Goal: Information Seeking & Learning: Find specific fact

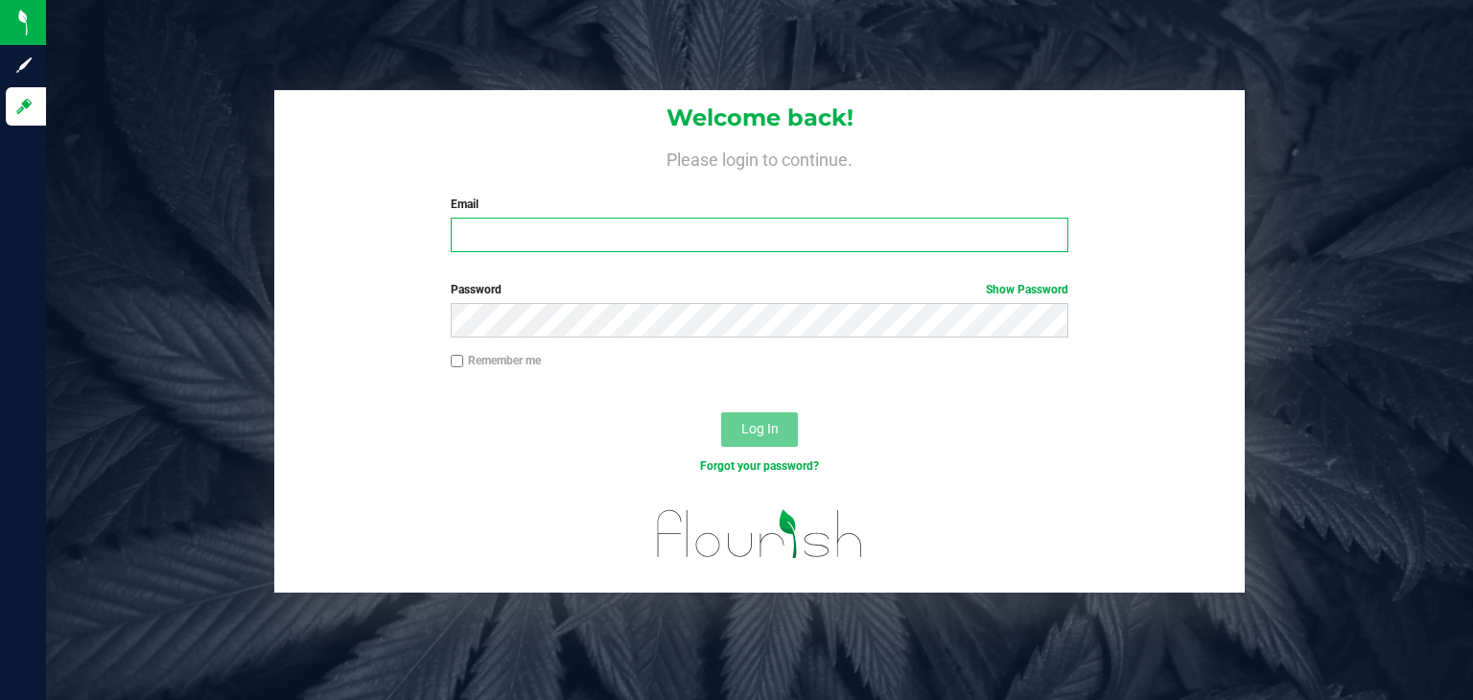
click at [794, 243] on input "Email" at bounding box center [760, 235] width 619 height 35
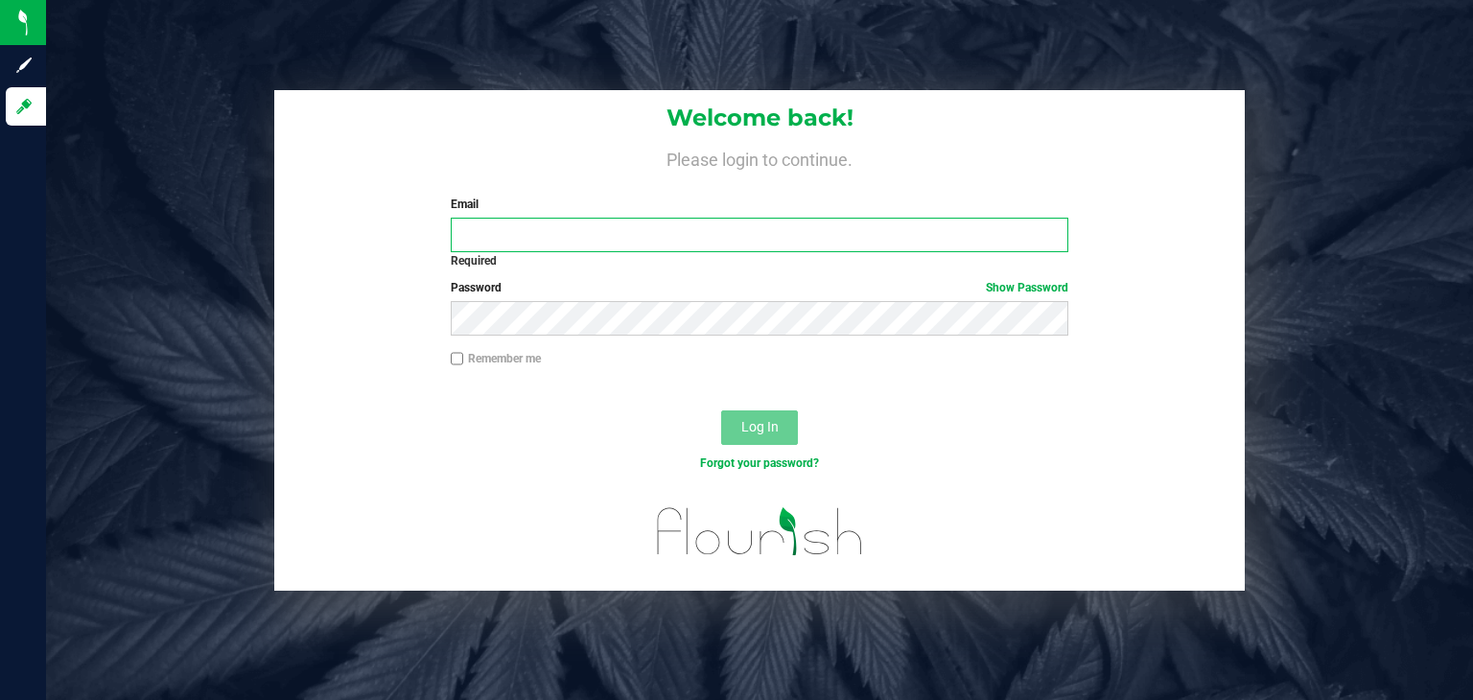
type input "carolina.garcia@cnduit.com"
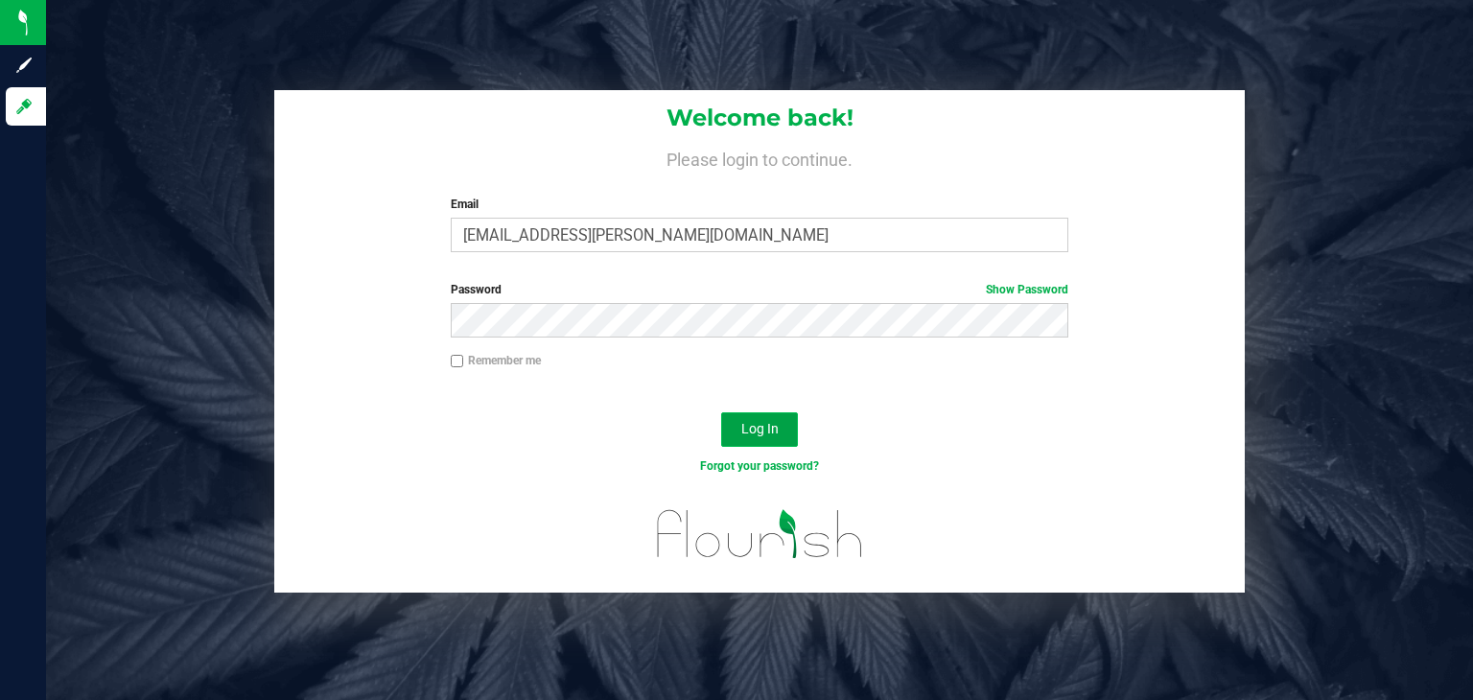
drag, startPoint x: 683, startPoint y: 371, endPoint x: 760, endPoint y: 436, distance: 101.4
click at [760, 436] on span "Log In" at bounding box center [759, 428] width 37 height 15
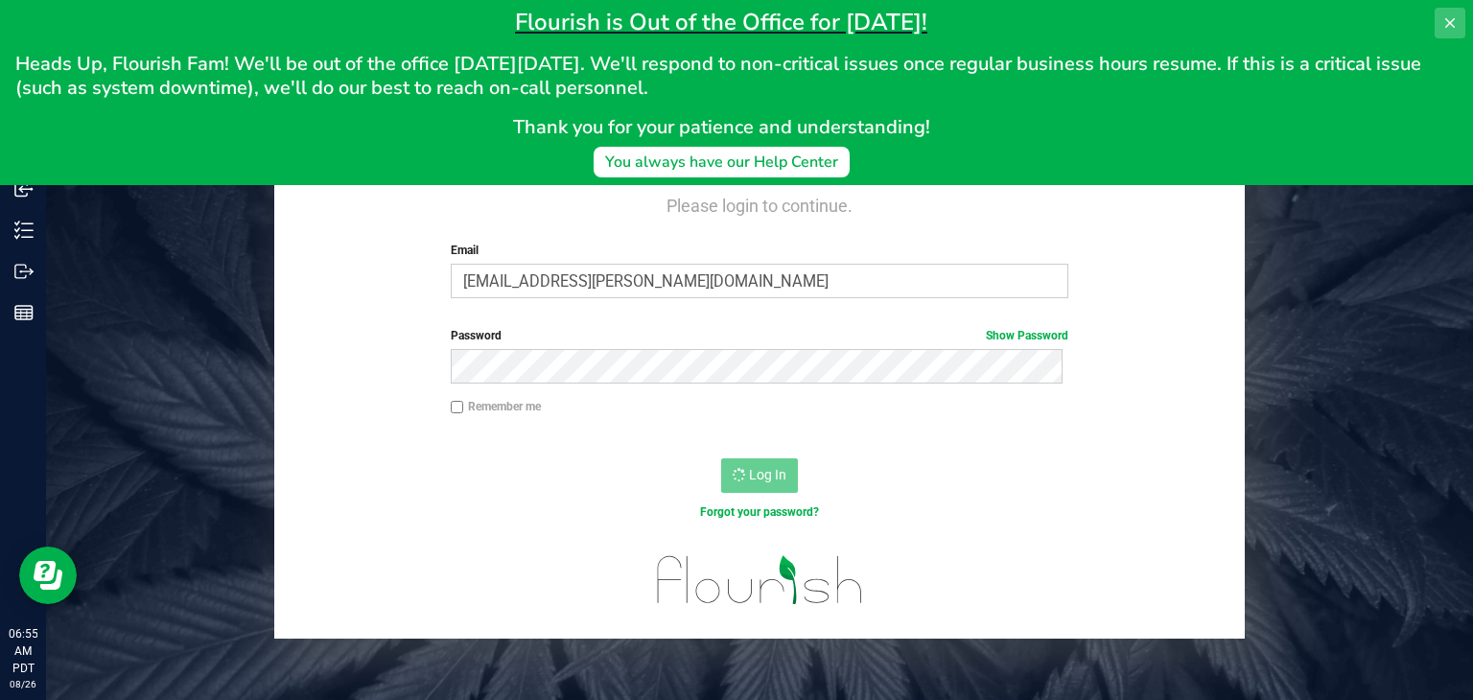
click at [1456, 27] on icon at bounding box center [1449, 22] width 15 height 15
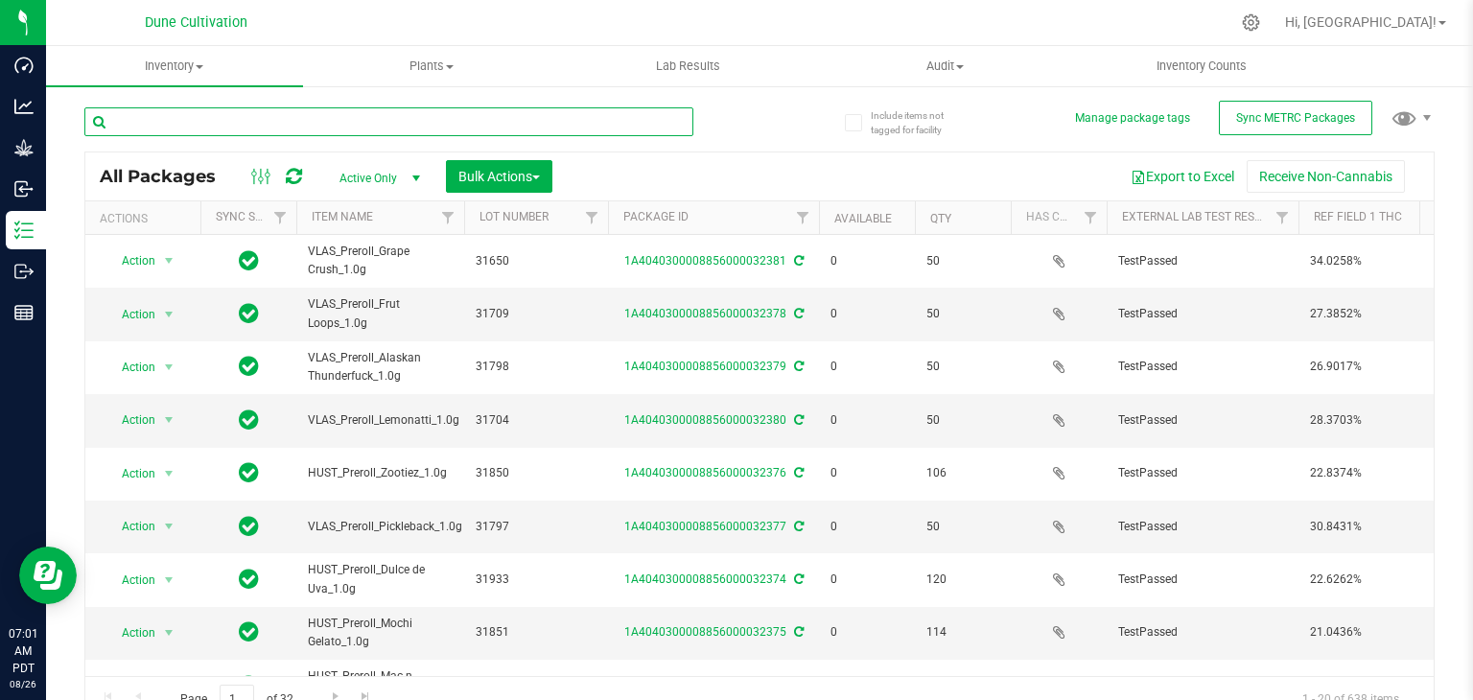
click at [360, 125] on input "text" at bounding box center [388, 121] width 609 height 29
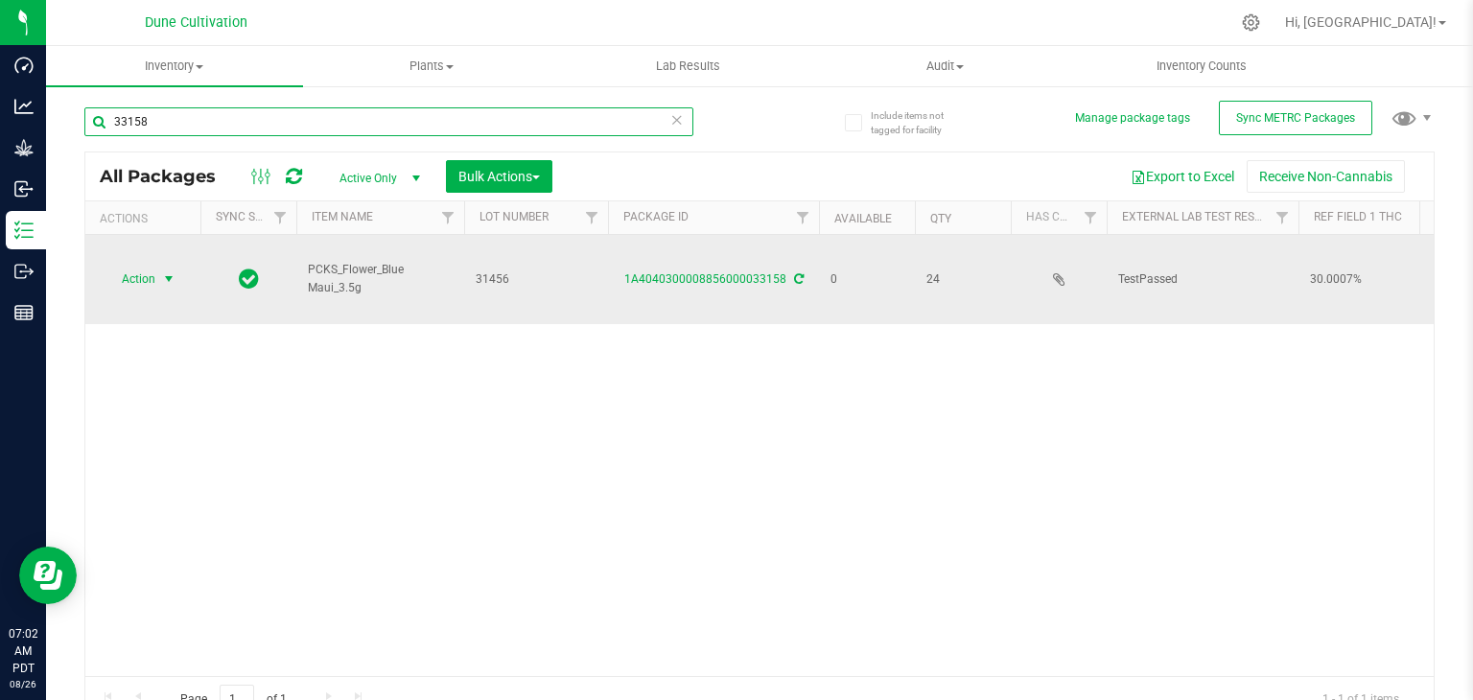
type input "33158"
click at [137, 285] on span "Action" at bounding box center [131, 279] width 52 height 27
click at [734, 279] on link "1A4040300008856000033158" at bounding box center [705, 278] width 162 height 13
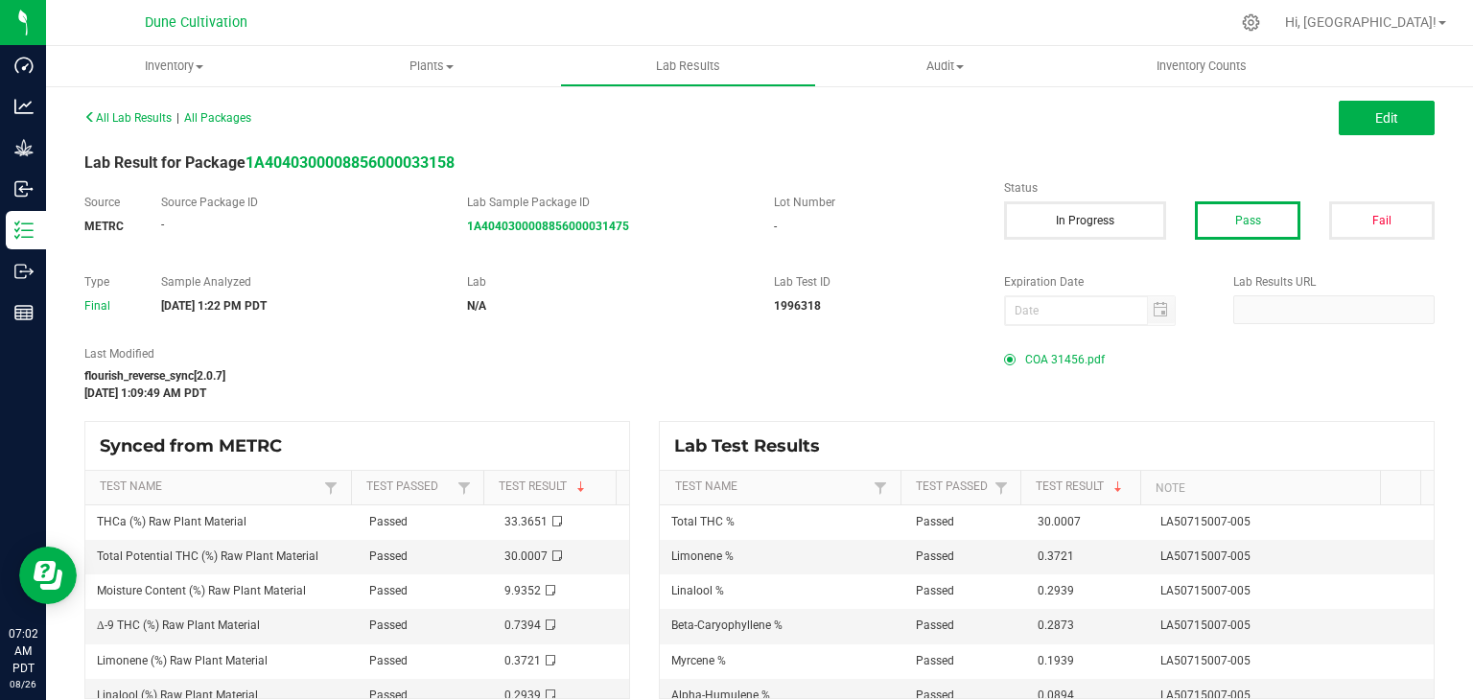
click at [1038, 351] on span "COA 31456.pdf" at bounding box center [1065, 359] width 80 height 29
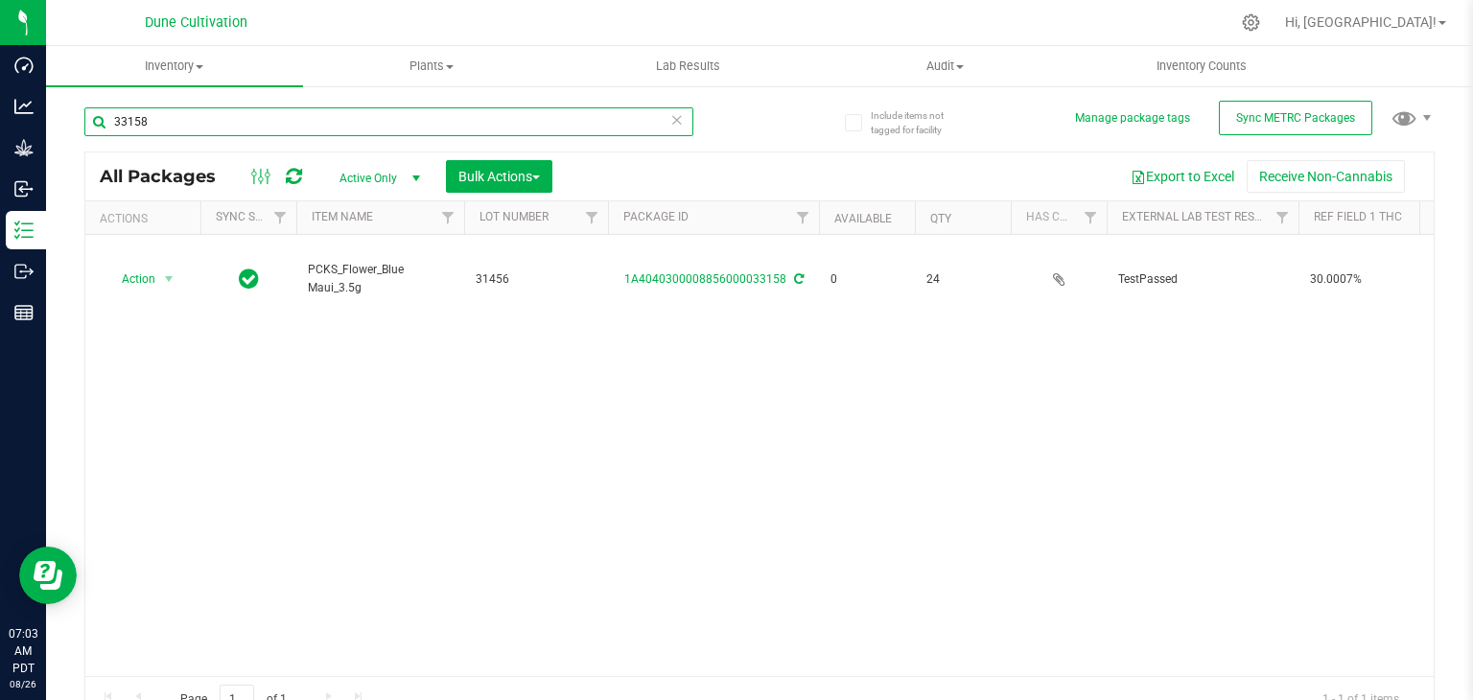
click at [205, 125] on input "33158" at bounding box center [388, 121] width 609 height 29
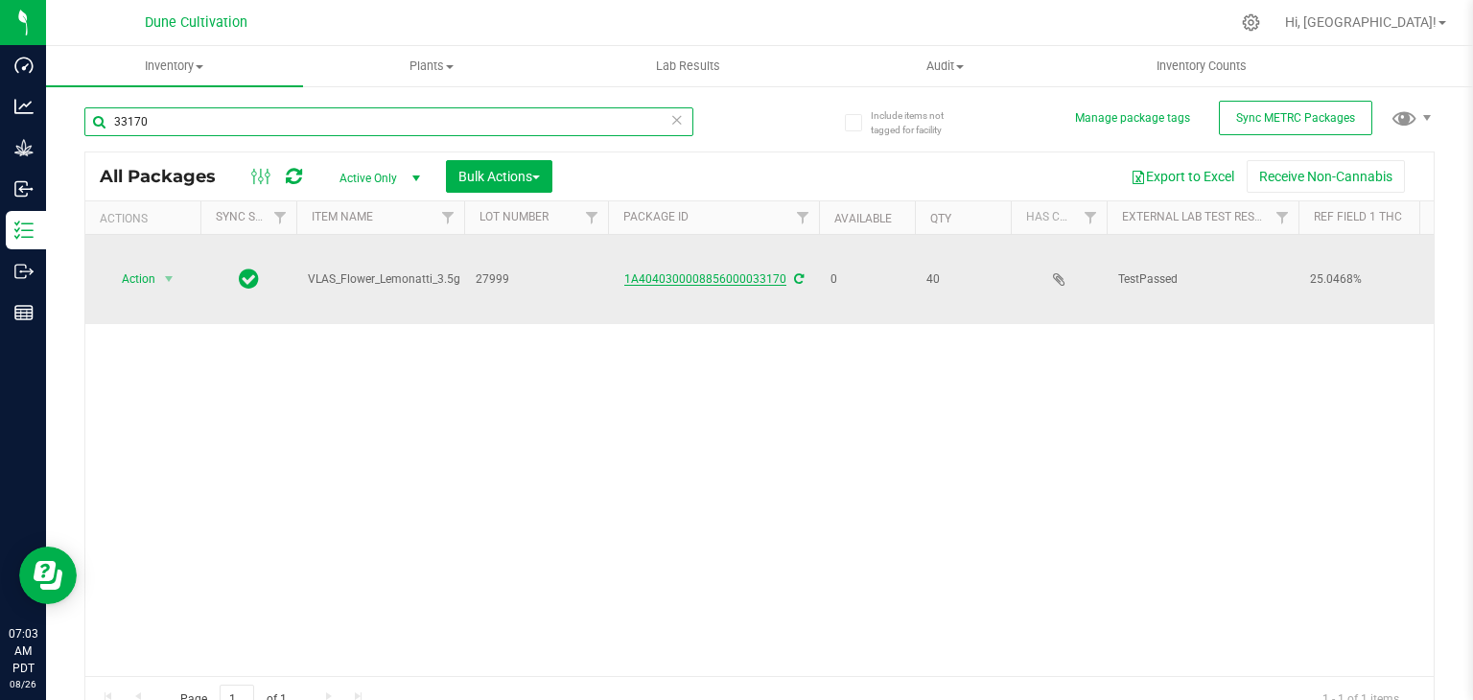
type input "33170"
click at [690, 281] on link "1A4040300008856000033170" at bounding box center [705, 278] width 162 height 13
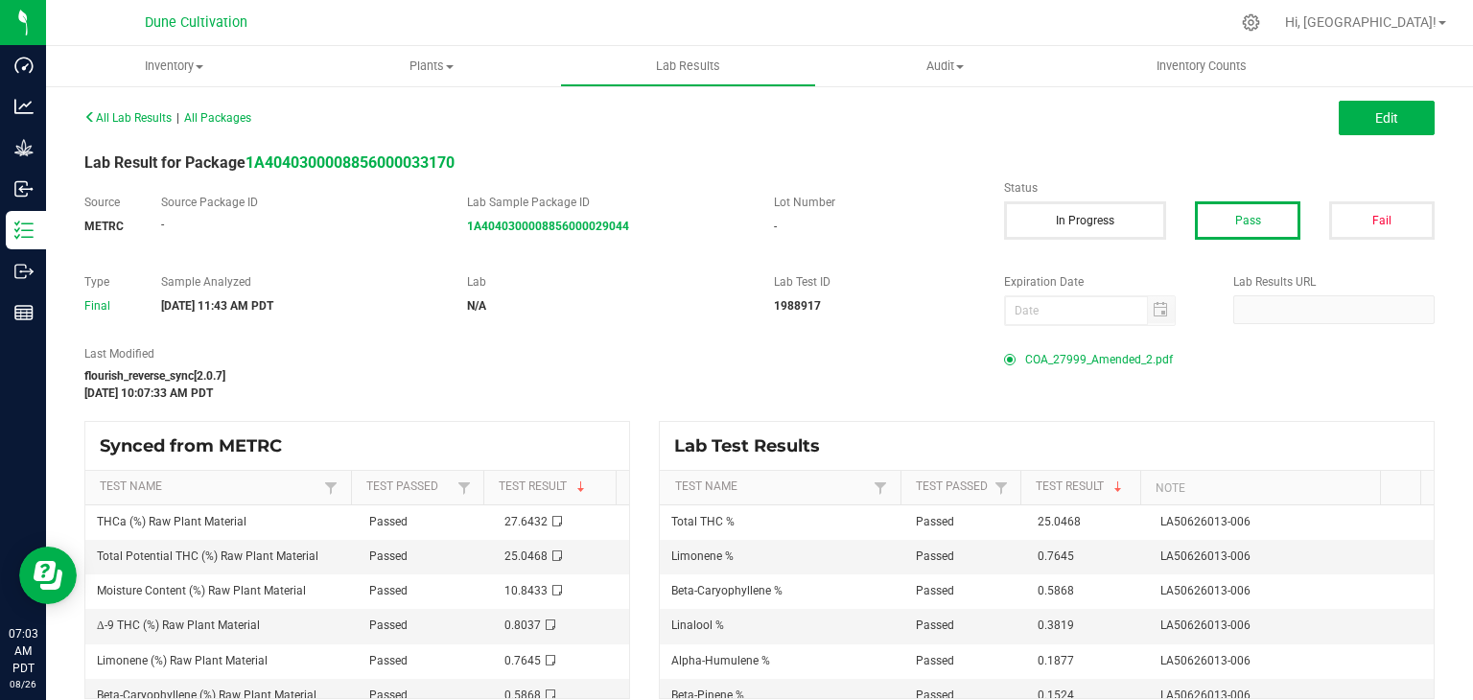
click at [1080, 362] on span "COA_27999_Amended_2.pdf" at bounding box center [1099, 359] width 148 height 29
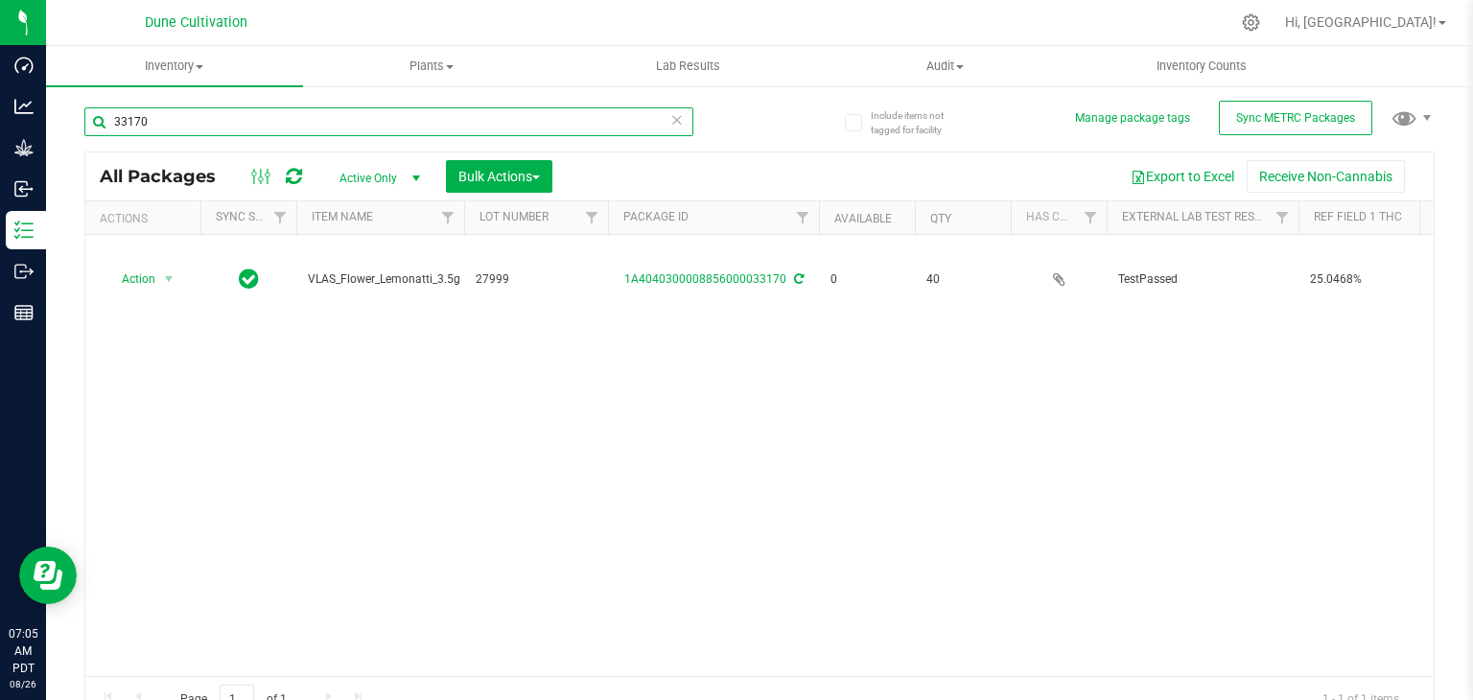
click at [184, 122] on input "33170" at bounding box center [388, 121] width 609 height 29
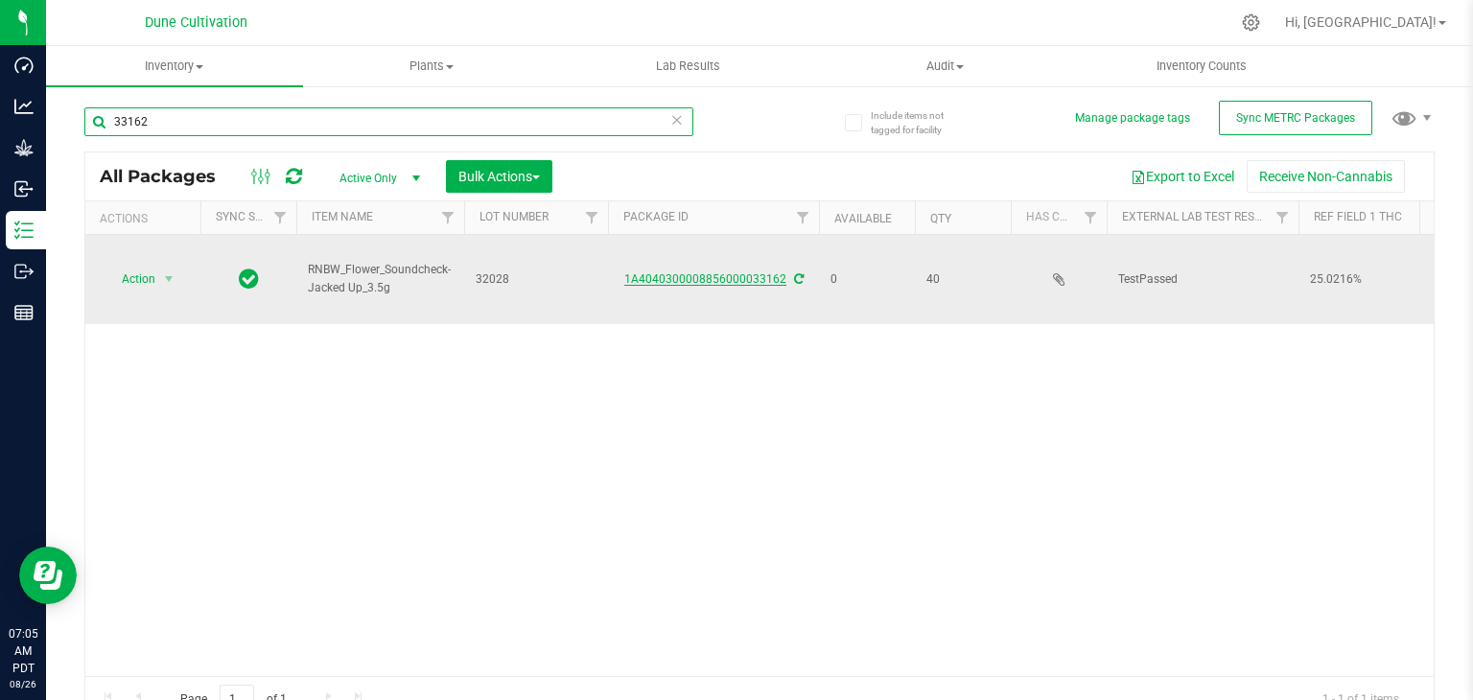
type input "33162"
click at [742, 278] on link "1A4040300008856000033162" at bounding box center [705, 278] width 162 height 13
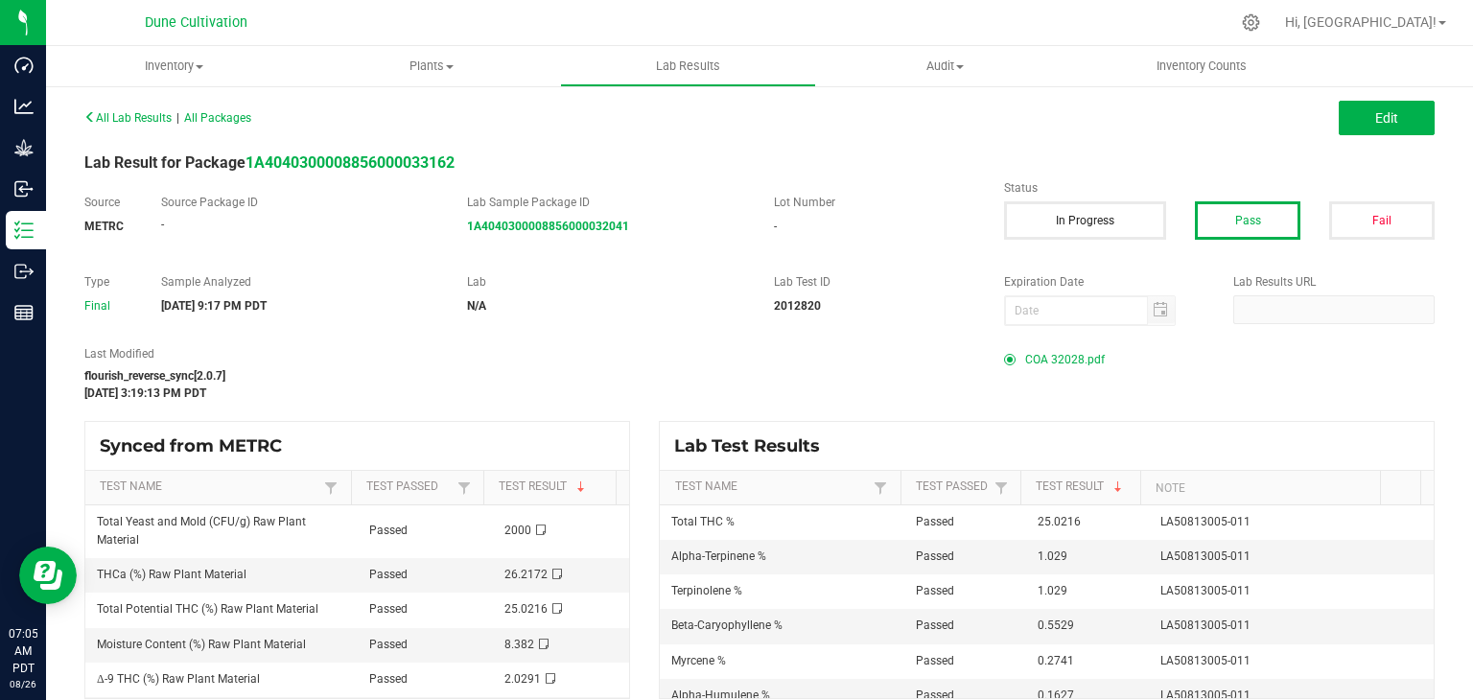
click at [1037, 358] on span "COA 32028.pdf" at bounding box center [1065, 359] width 80 height 29
click at [1025, 362] on span "COA 32028.pdf" at bounding box center [1065, 359] width 80 height 29
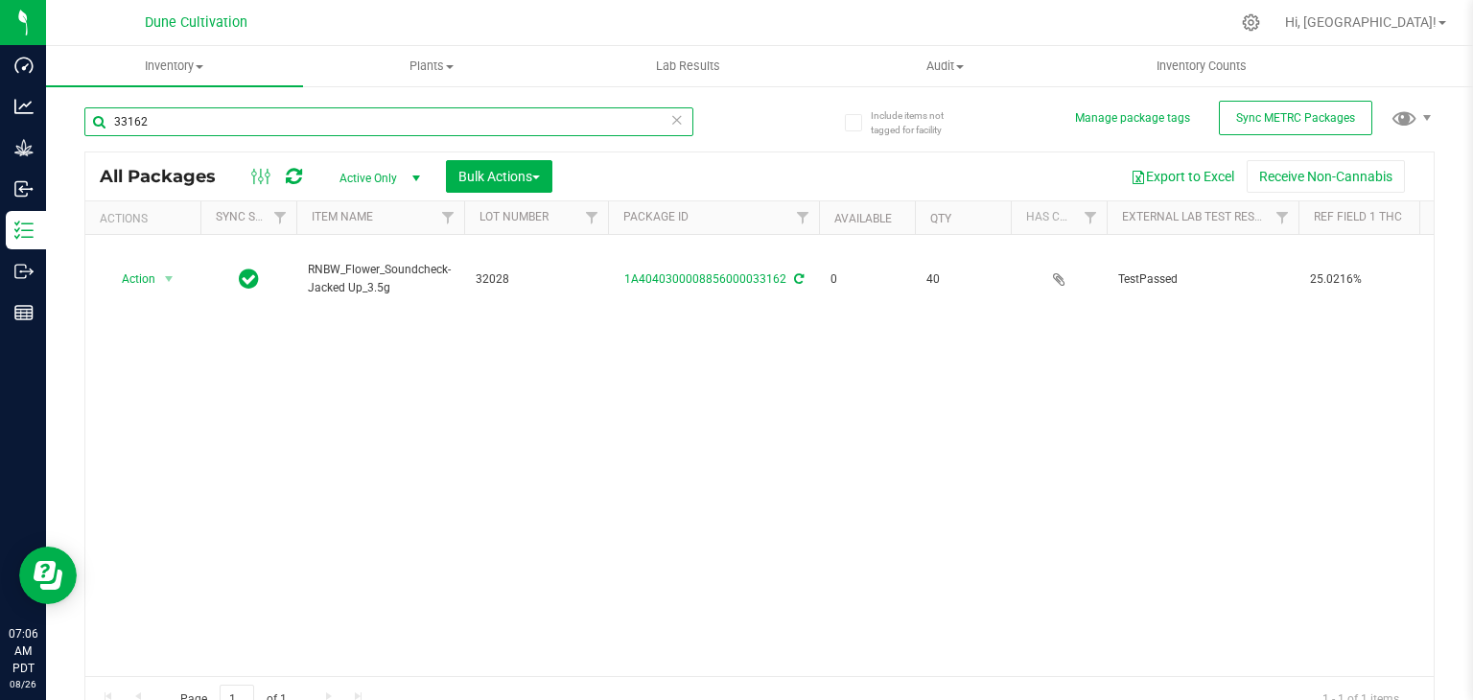
click at [164, 117] on input "33162" at bounding box center [388, 121] width 609 height 29
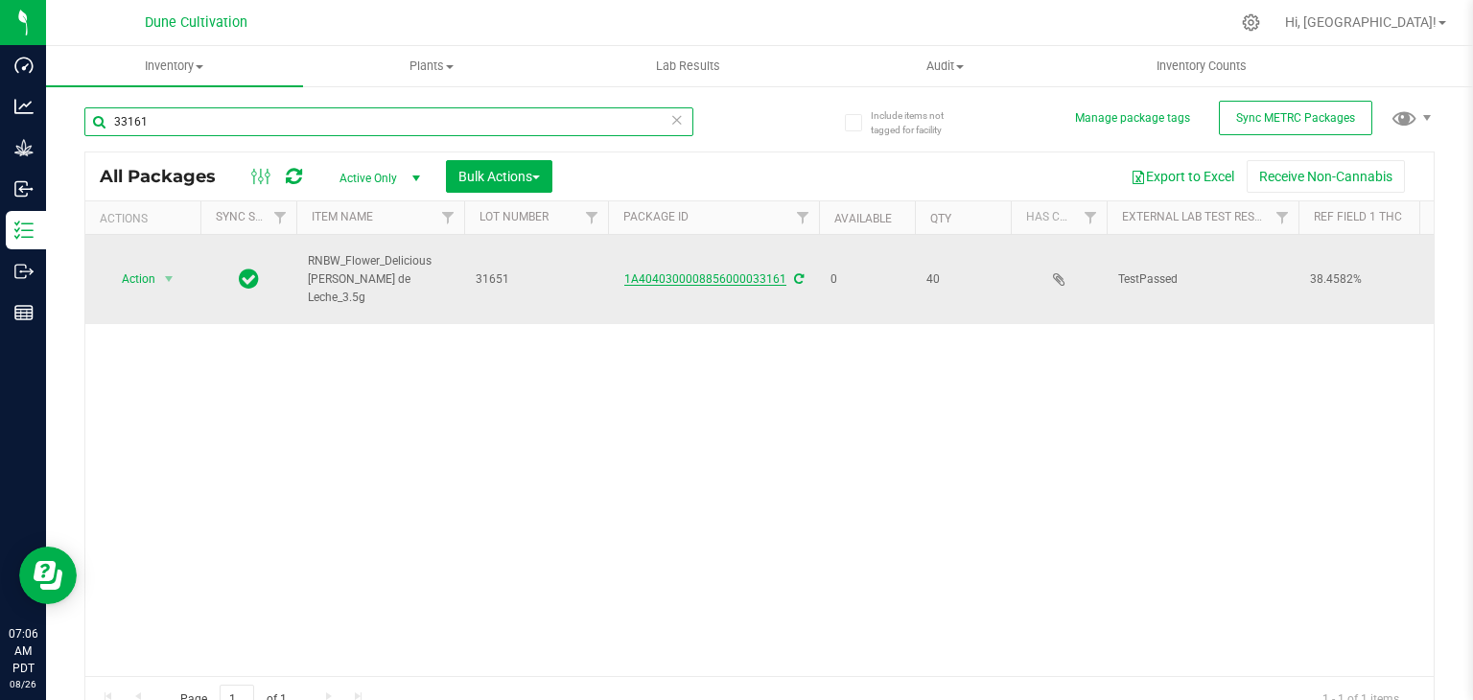
type input "33161"
click at [689, 280] on link "1A4040300008856000033161" at bounding box center [705, 278] width 162 height 13
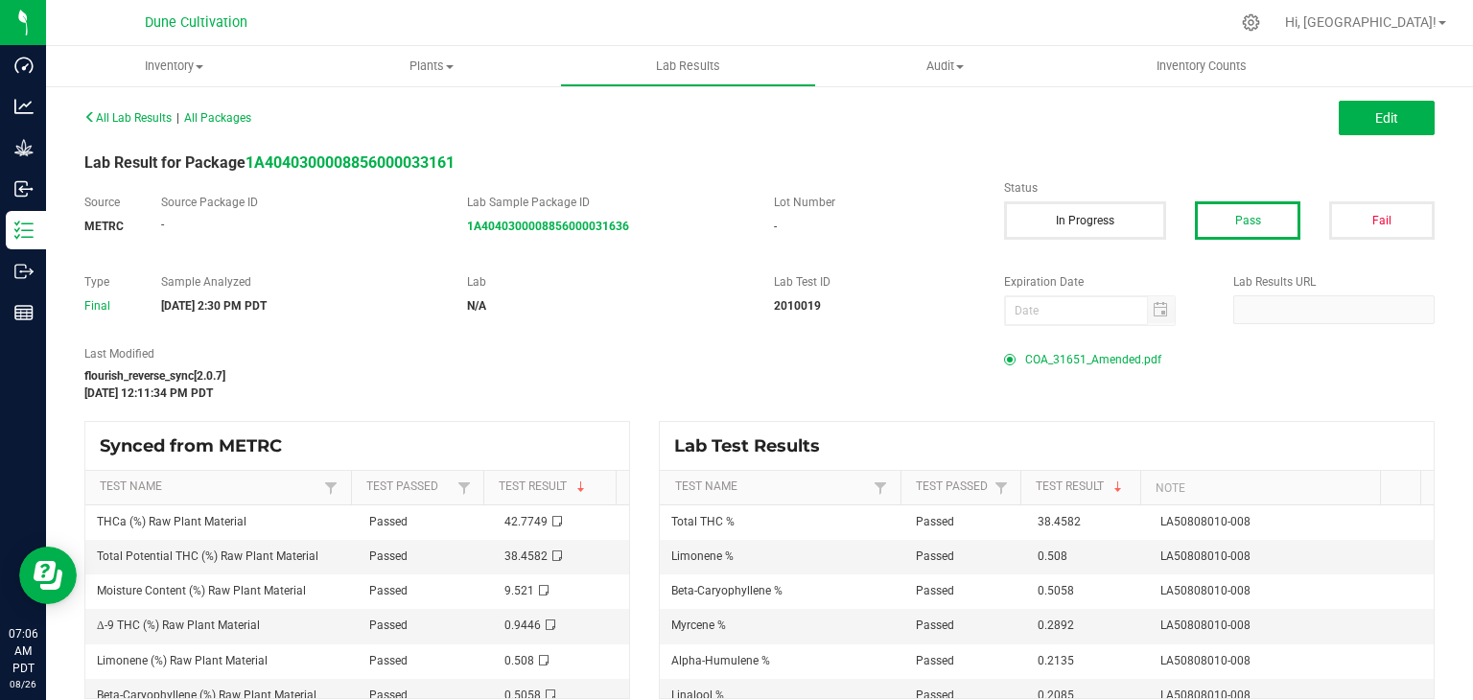
click at [1086, 361] on span "COA_31651_Amended.pdf" at bounding box center [1093, 359] width 136 height 29
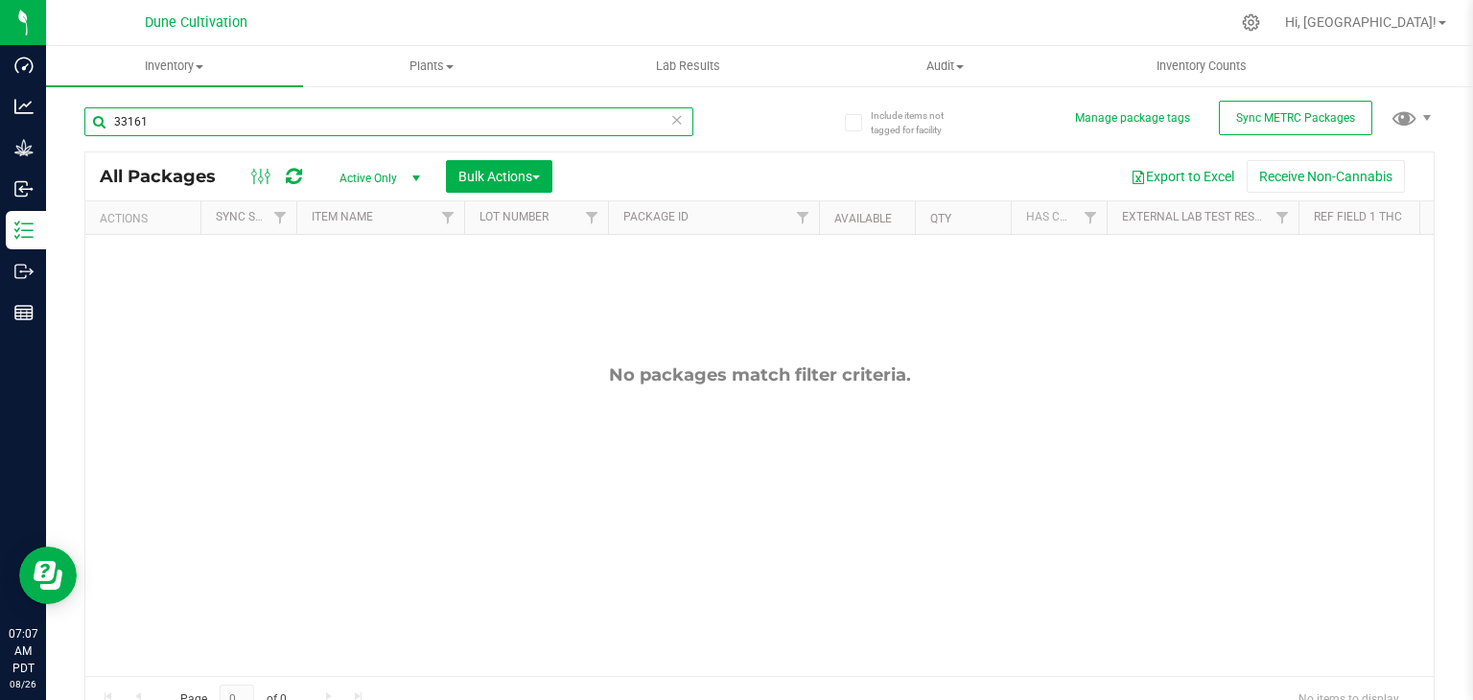
click at [177, 115] on input "33161" at bounding box center [388, 121] width 609 height 29
type input "3"
type input "33168"
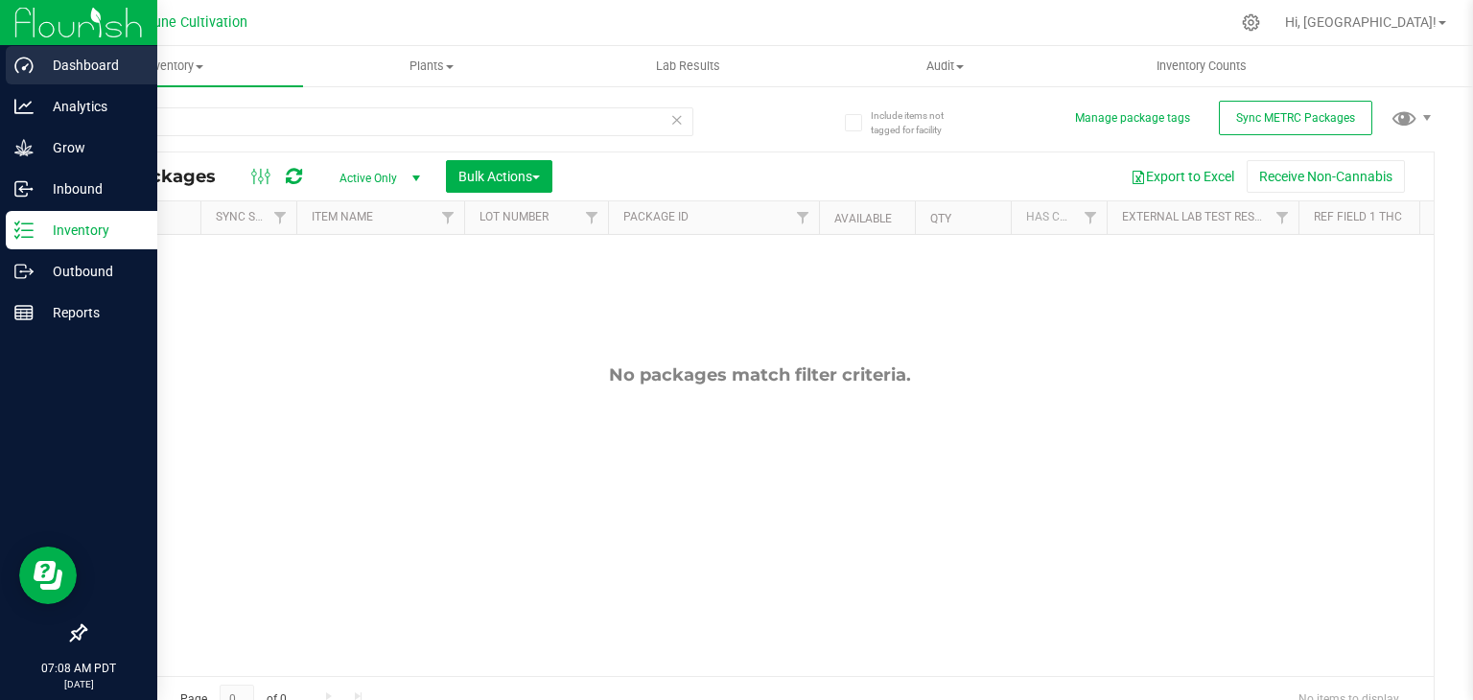
click at [105, 62] on p "Dashboard" at bounding box center [91, 65] width 115 height 23
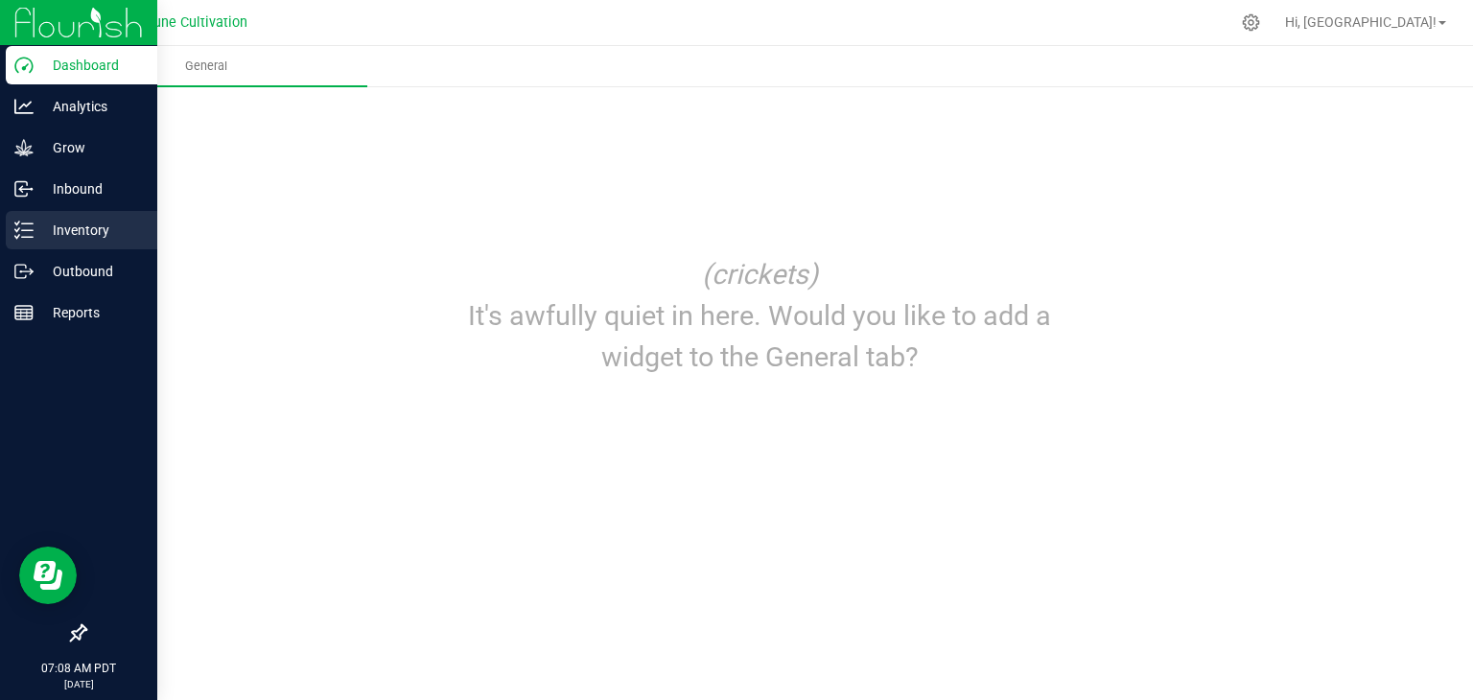
click at [84, 220] on p "Inventory" at bounding box center [91, 230] width 115 height 23
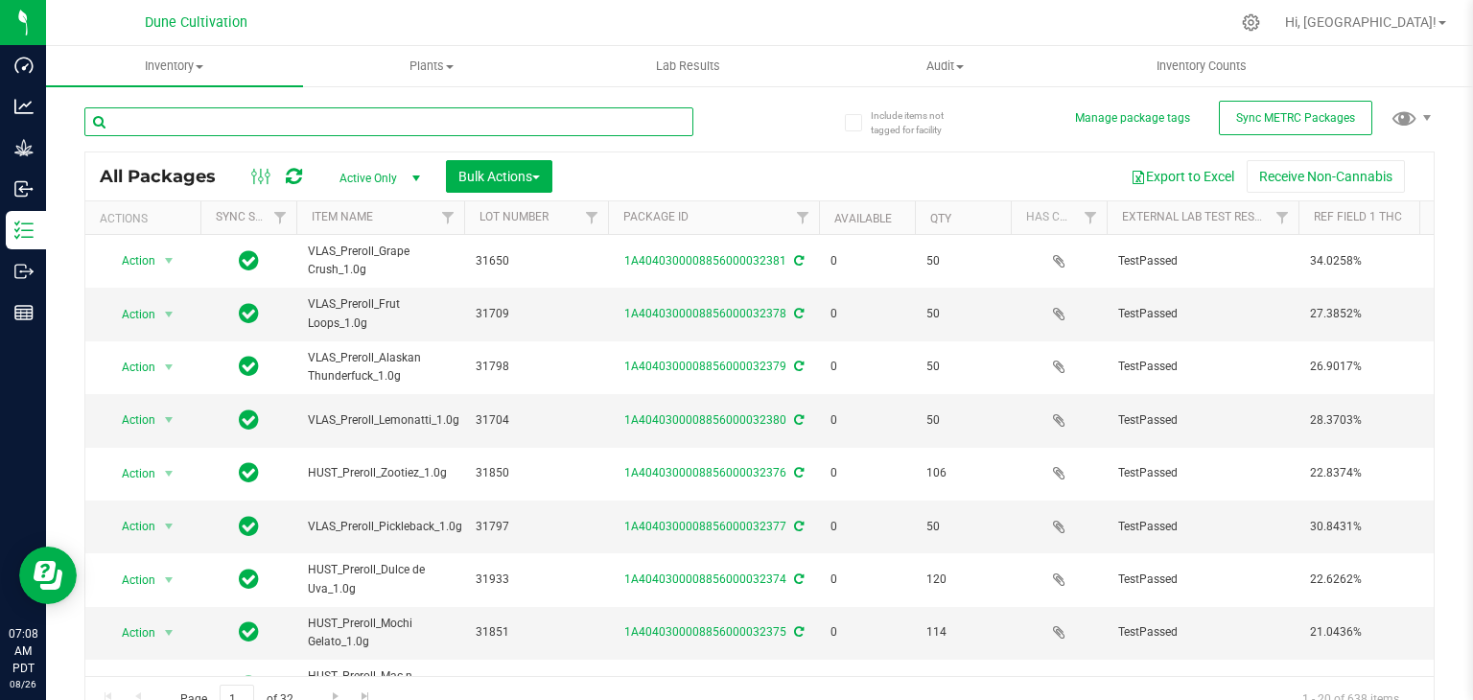
click at [222, 124] on input "text" at bounding box center [388, 121] width 609 height 29
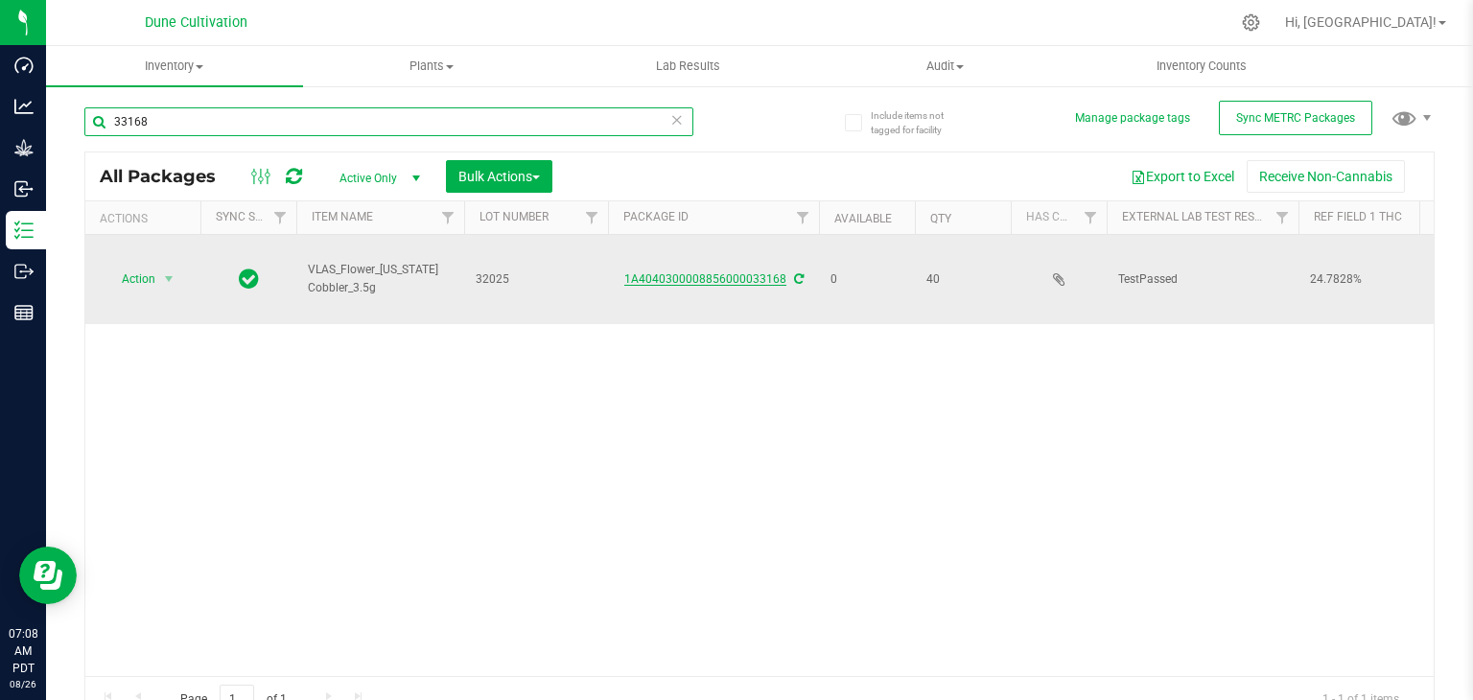
type input "33168"
click at [664, 277] on link "1A4040300008856000033168" at bounding box center [705, 278] width 162 height 13
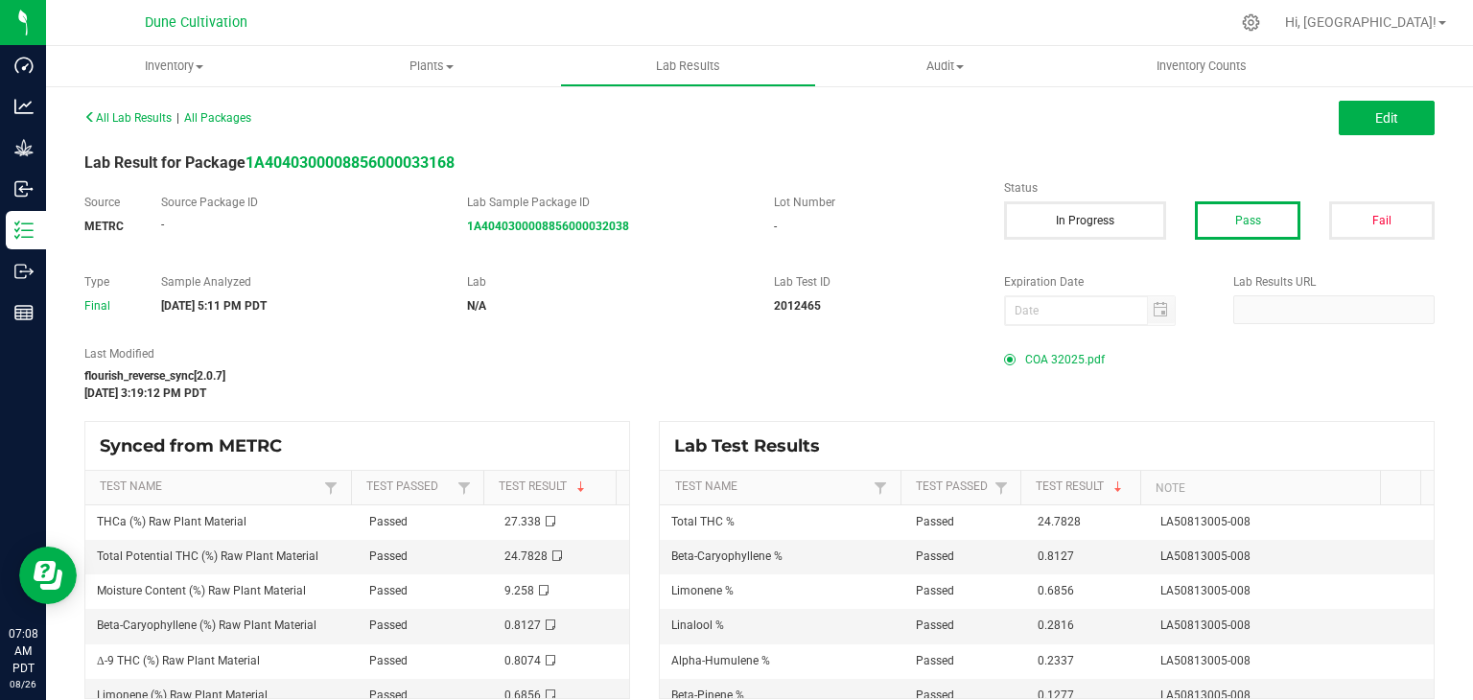
click at [1025, 360] on span "COA 32025.pdf" at bounding box center [1065, 359] width 80 height 29
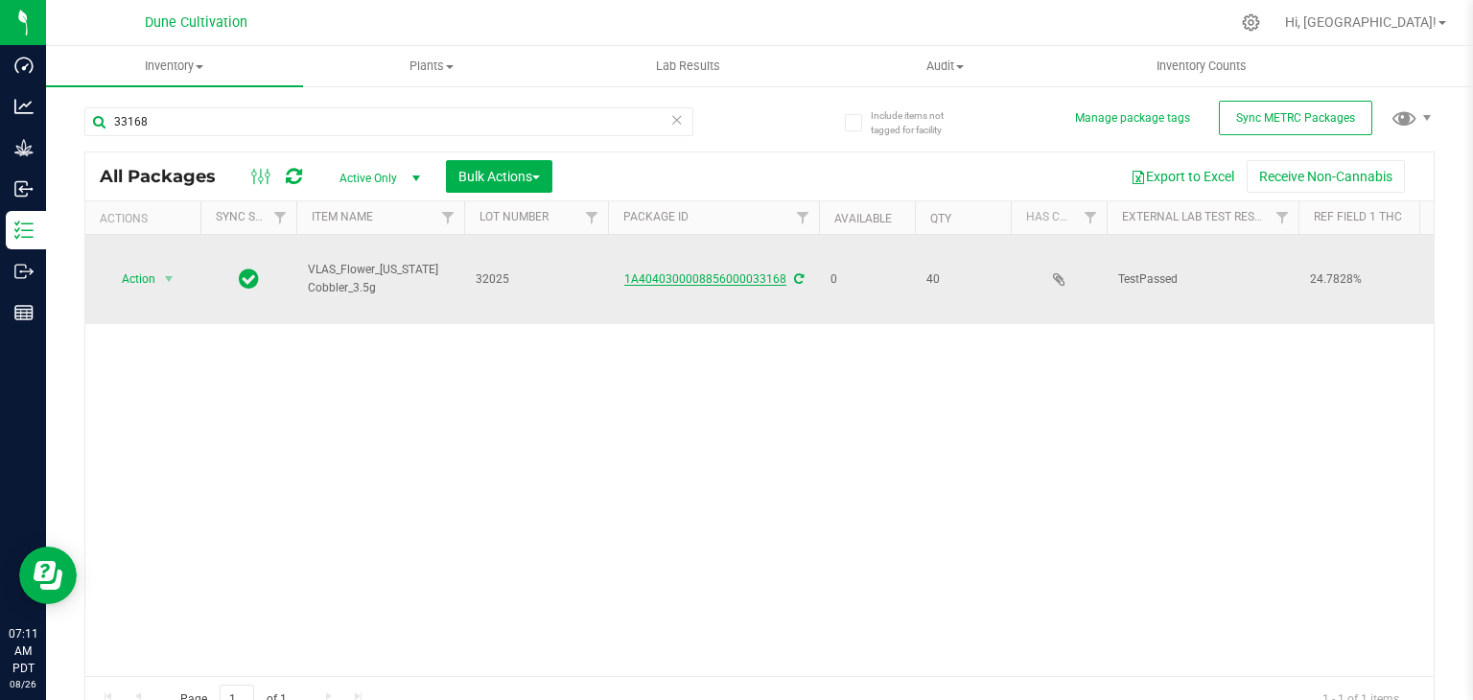
click at [643, 284] on link "1A4040300008856000033168" at bounding box center [705, 278] width 162 height 13
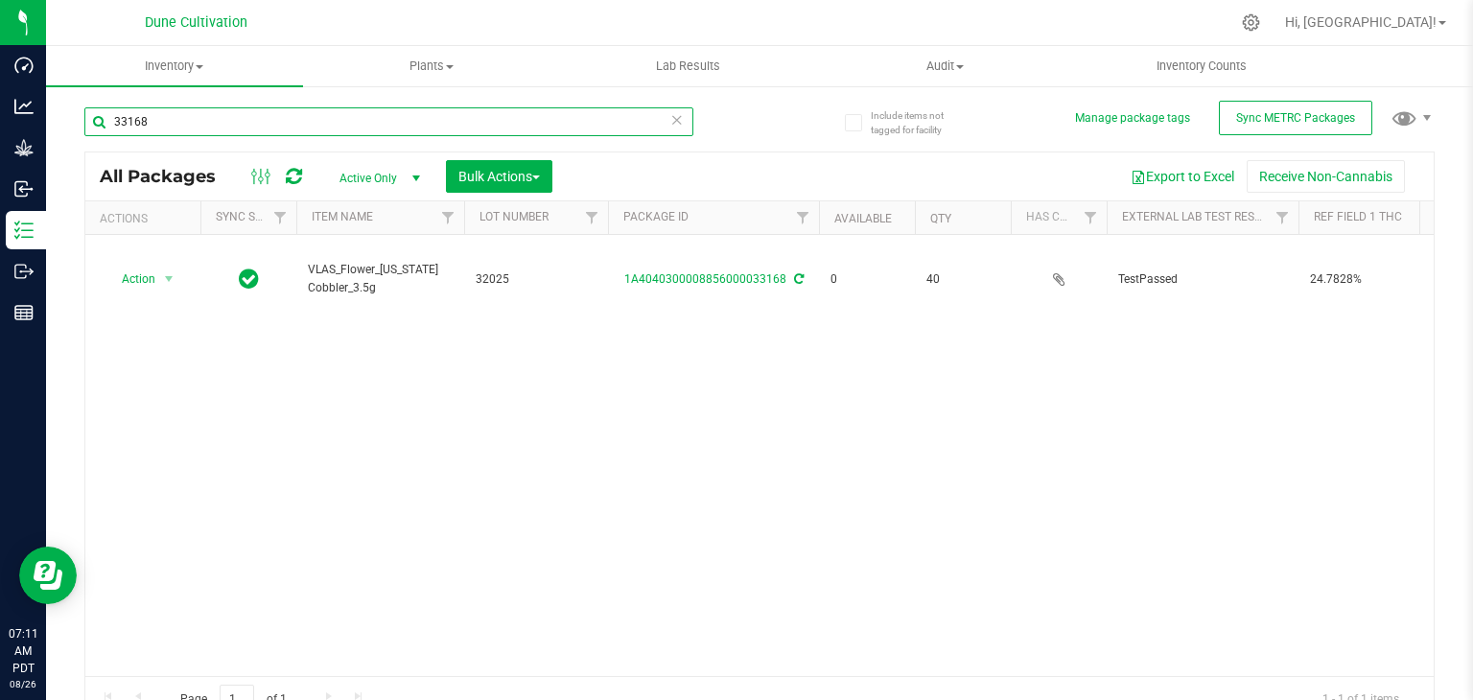
click at [242, 116] on input "33168" at bounding box center [388, 121] width 609 height 29
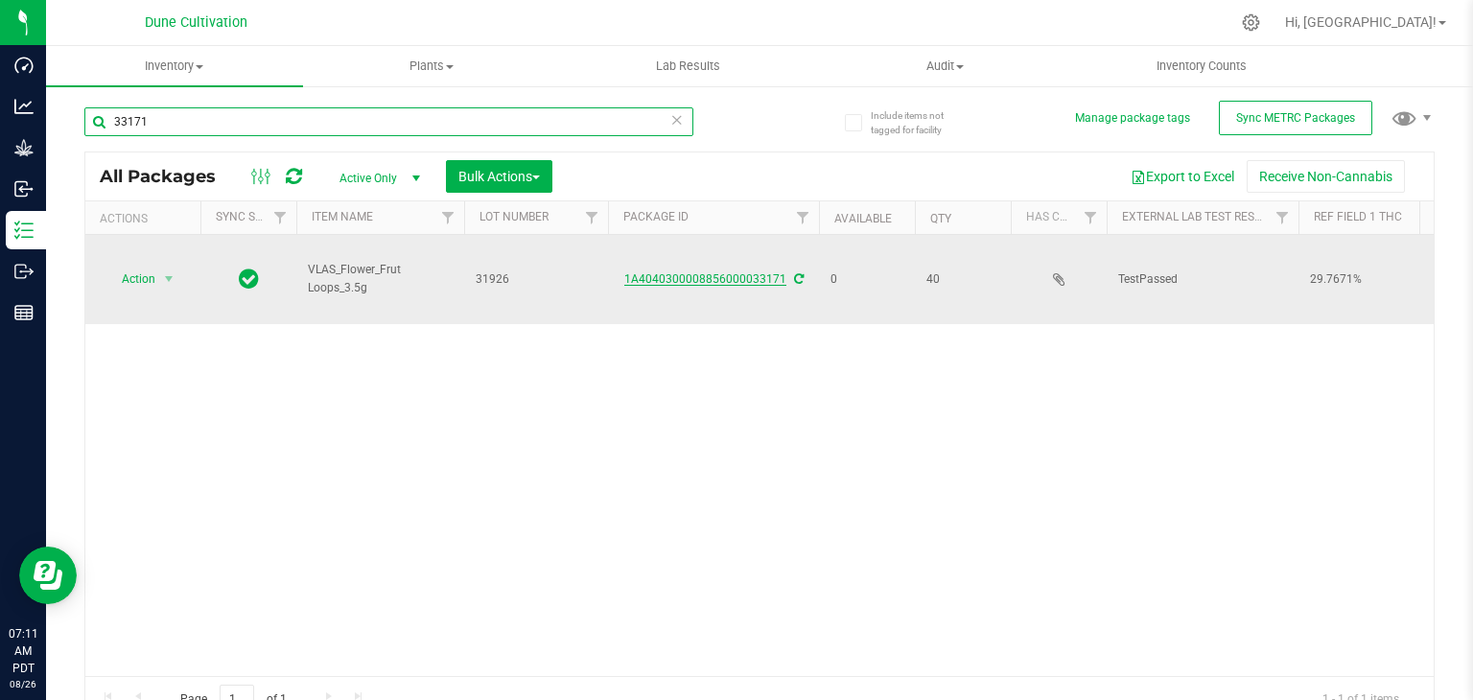
type input "33171"
click at [729, 284] on link "1A4040300008856000033171" at bounding box center [705, 278] width 162 height 13
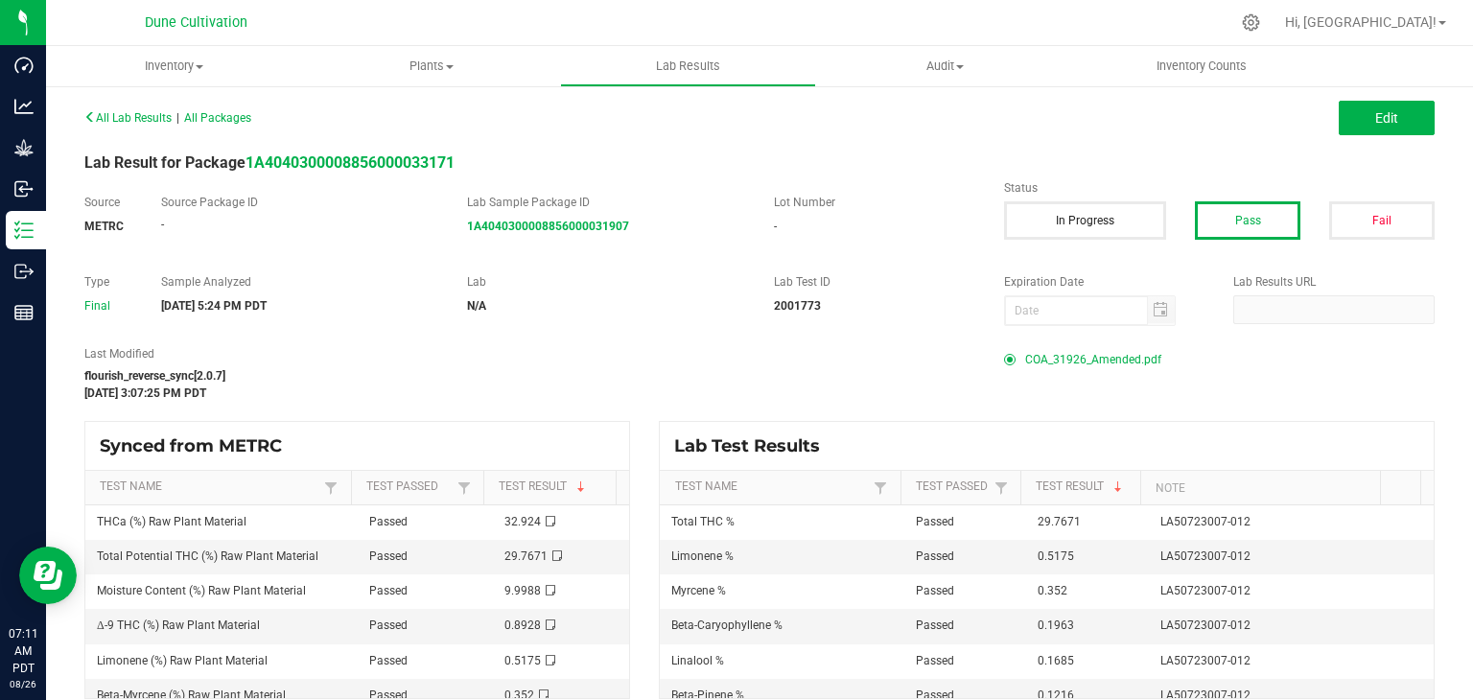
click at [1081, 354] on span "COA_31926_Amended.pdf" at bounding box center [1093, 359] width 136 height 29
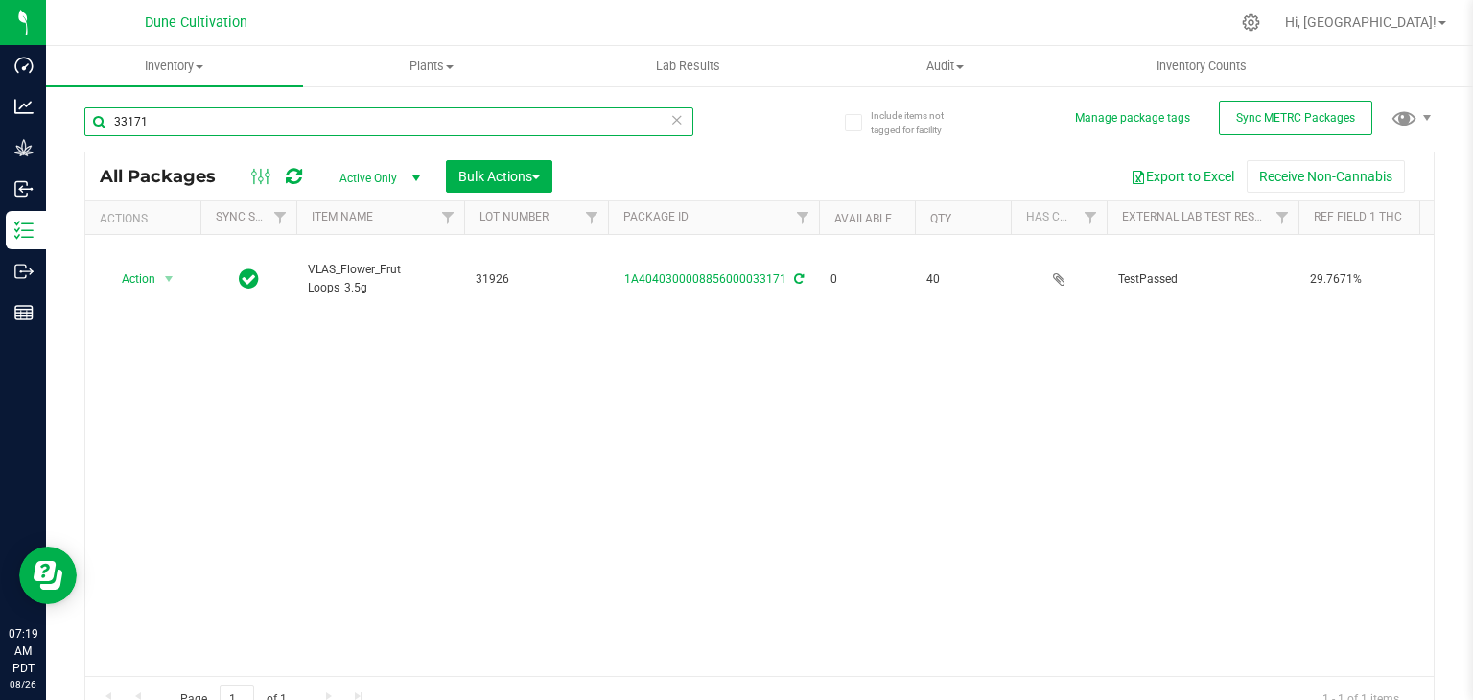
click at [180, 118] on input "33171" at bounding box center [388, 121] width 609 height 29
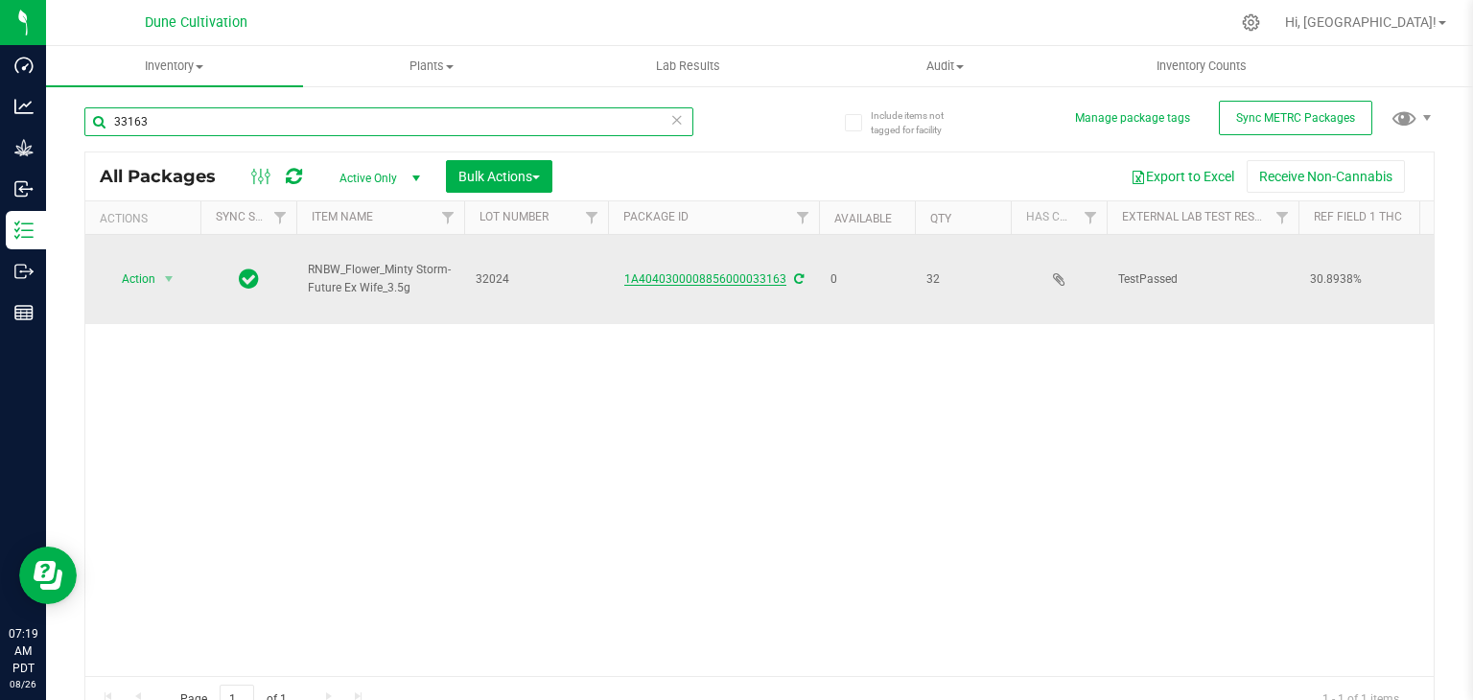
type input "33163"
click at [680, 280] on link "1A4040300008856000033163" at bounding box center [705, 278] width 162 height 13
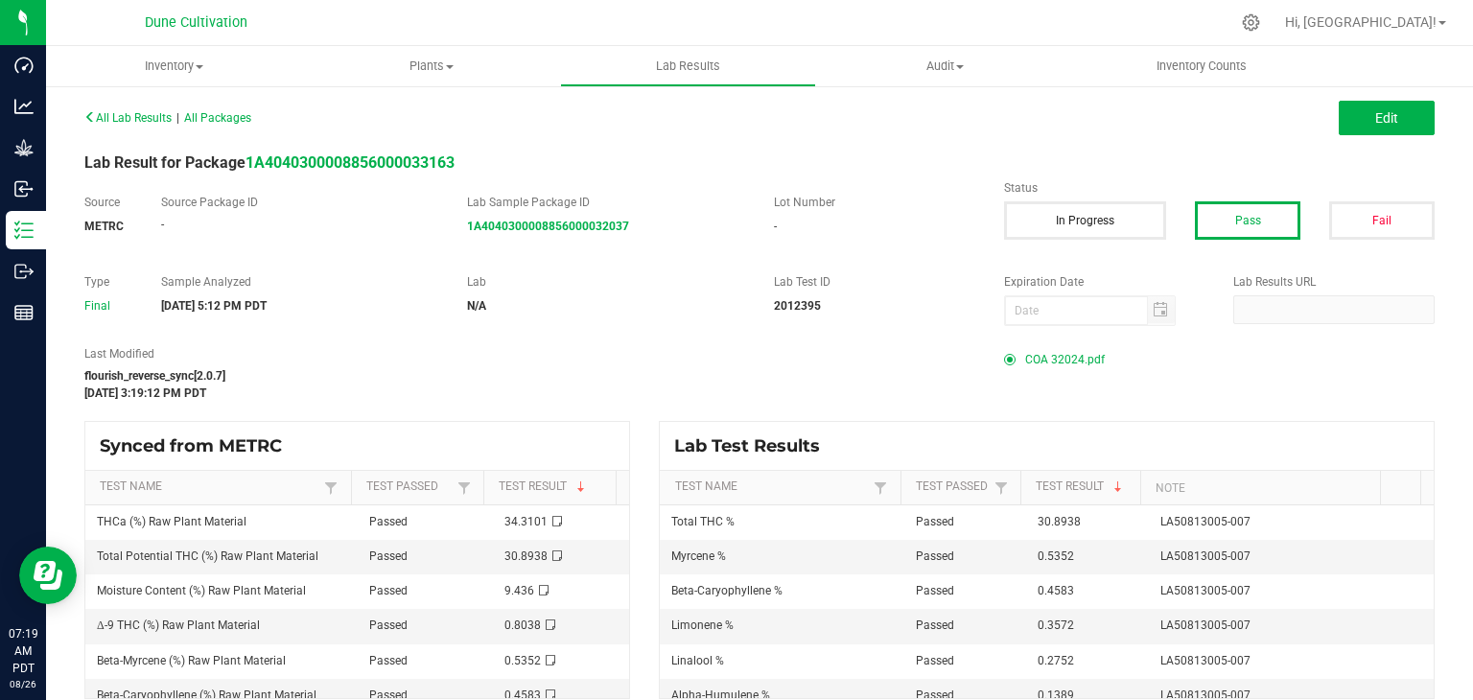
click at [1049, 365] on span "COA 32024.pdf" at bounding box center [1065, 359] width 80 height 29
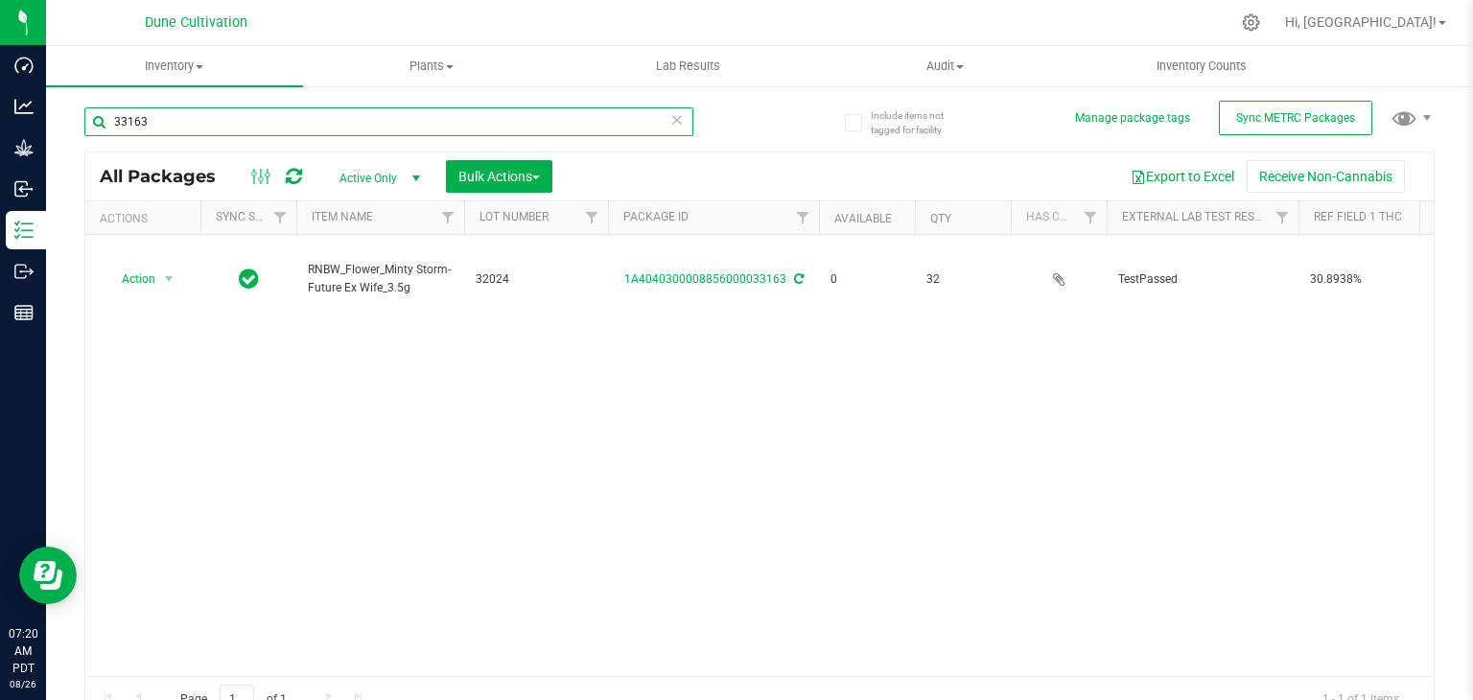
click at [158, 109] on input "33163" at bounding box center [388, 121] width 609 height 29
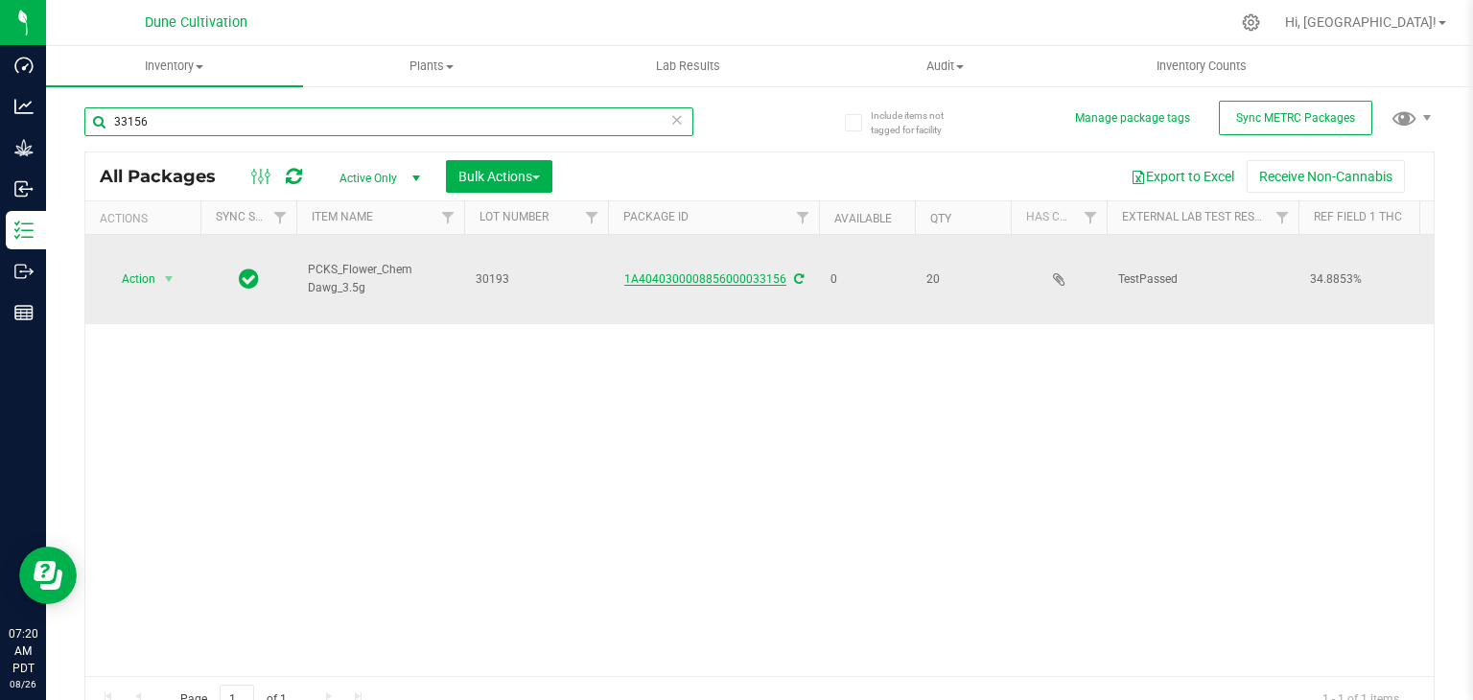
type input "33156"
click at [703, 274] on link "1A4040300008856000033156" at bounding box center [705, 278] width 162 height 13
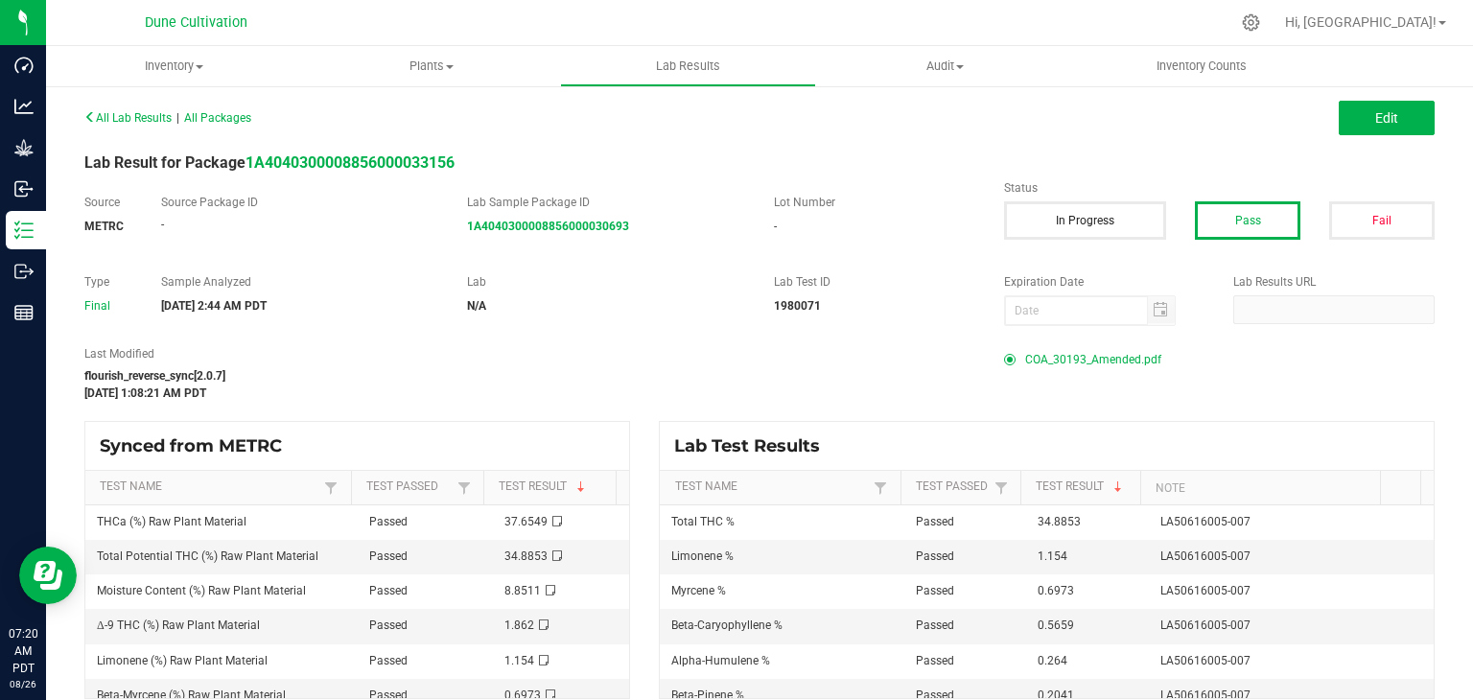
click at [1066, 357] on span "COA_30193_Amended.pdf" at bounding box center [1093, 359] width 136 height 29
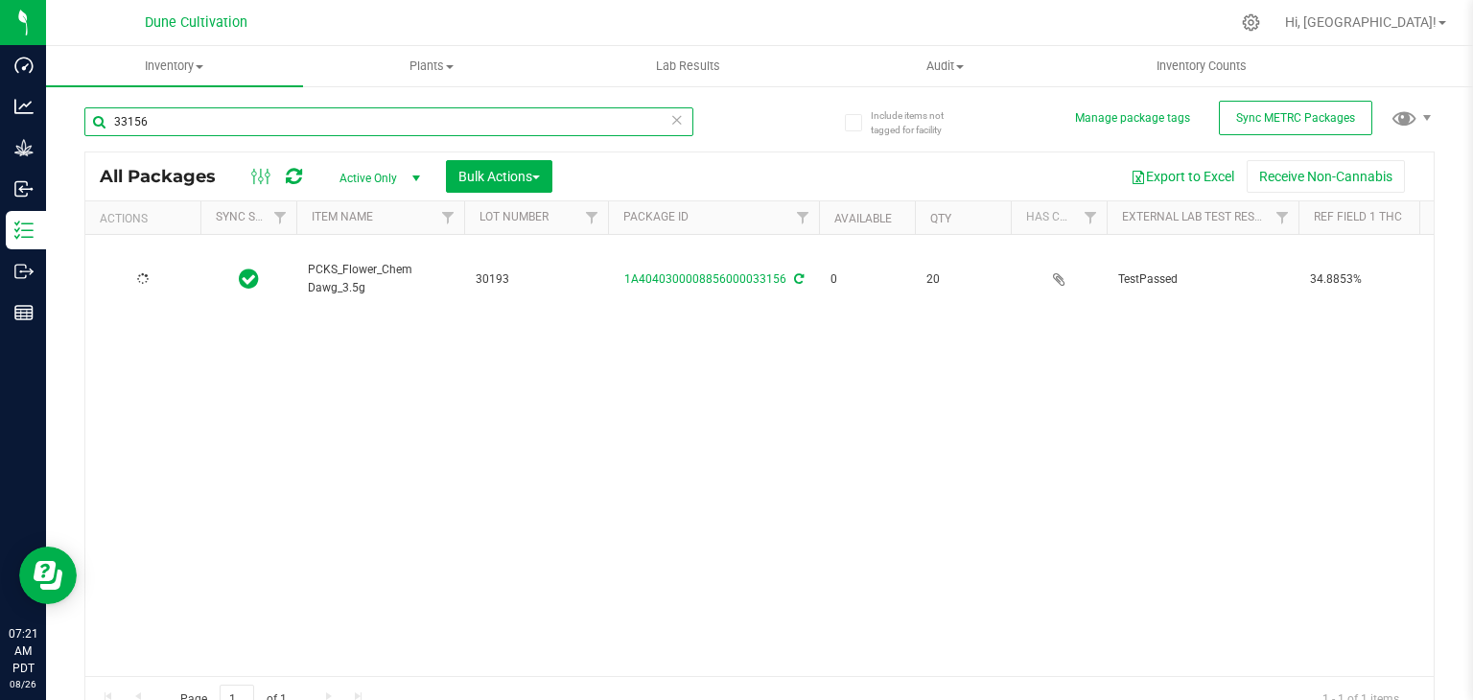
click at [201, 122] on input "33156" at bounding box center [388, 121] width 609 height 29
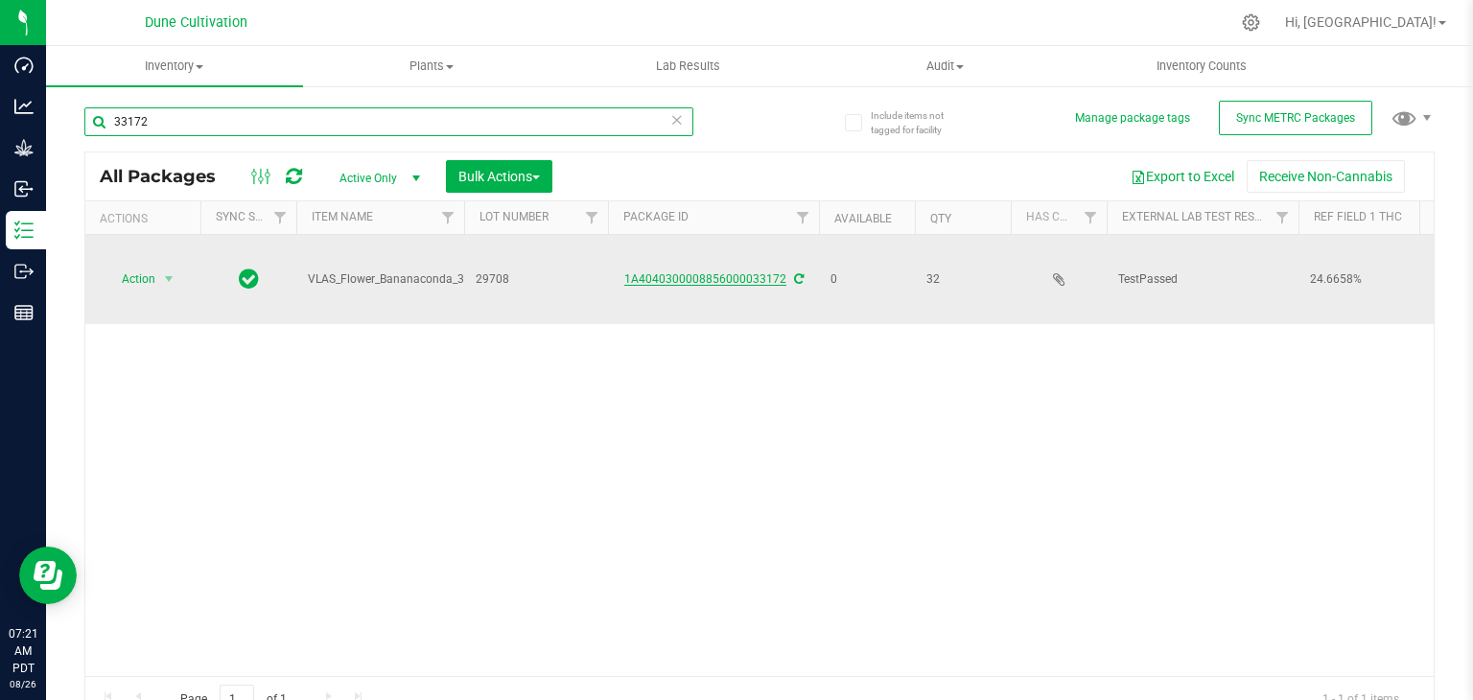
type input "33172"
click at [681, 277] on link "1A4040300008856000033172" at bounding box center [705, 278] width 162 height 13
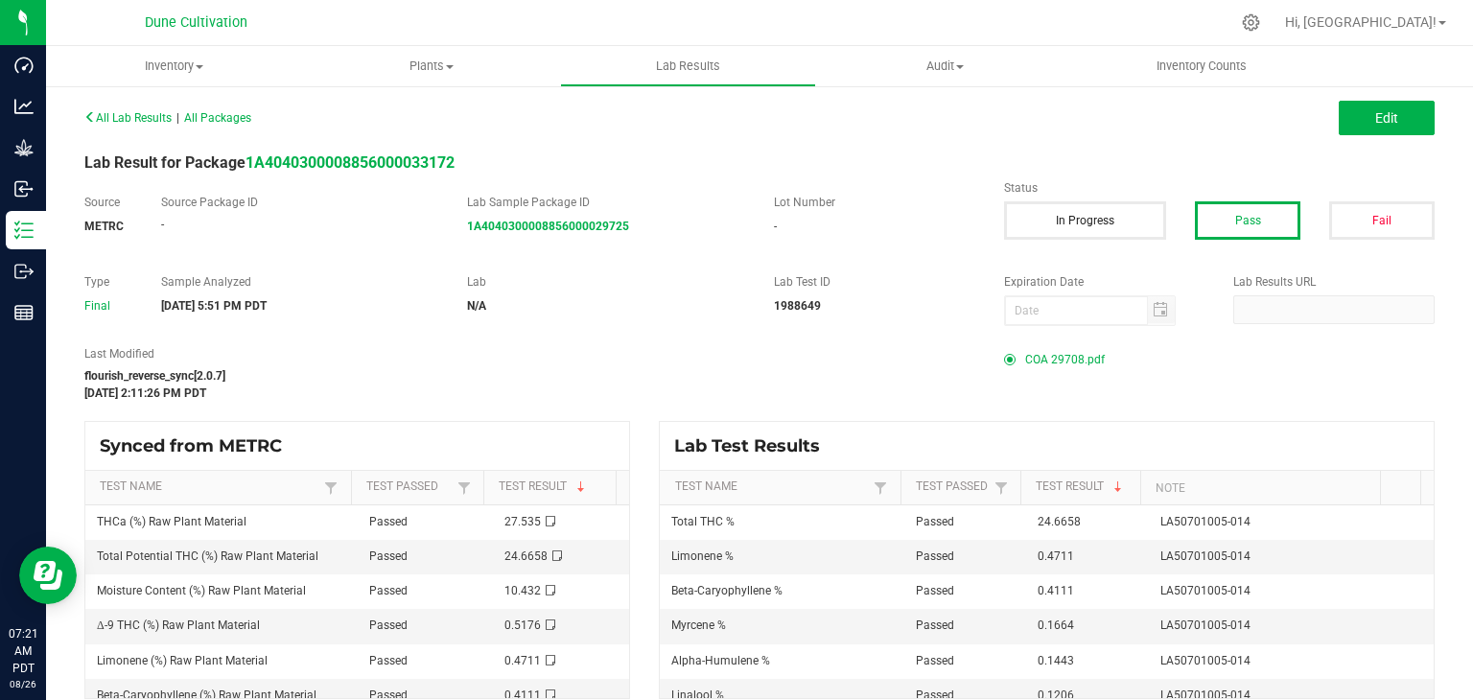
click at [1043, 357] on span "COA 29708.pdf" at bounding box center [1065, 359] width 80 height 29
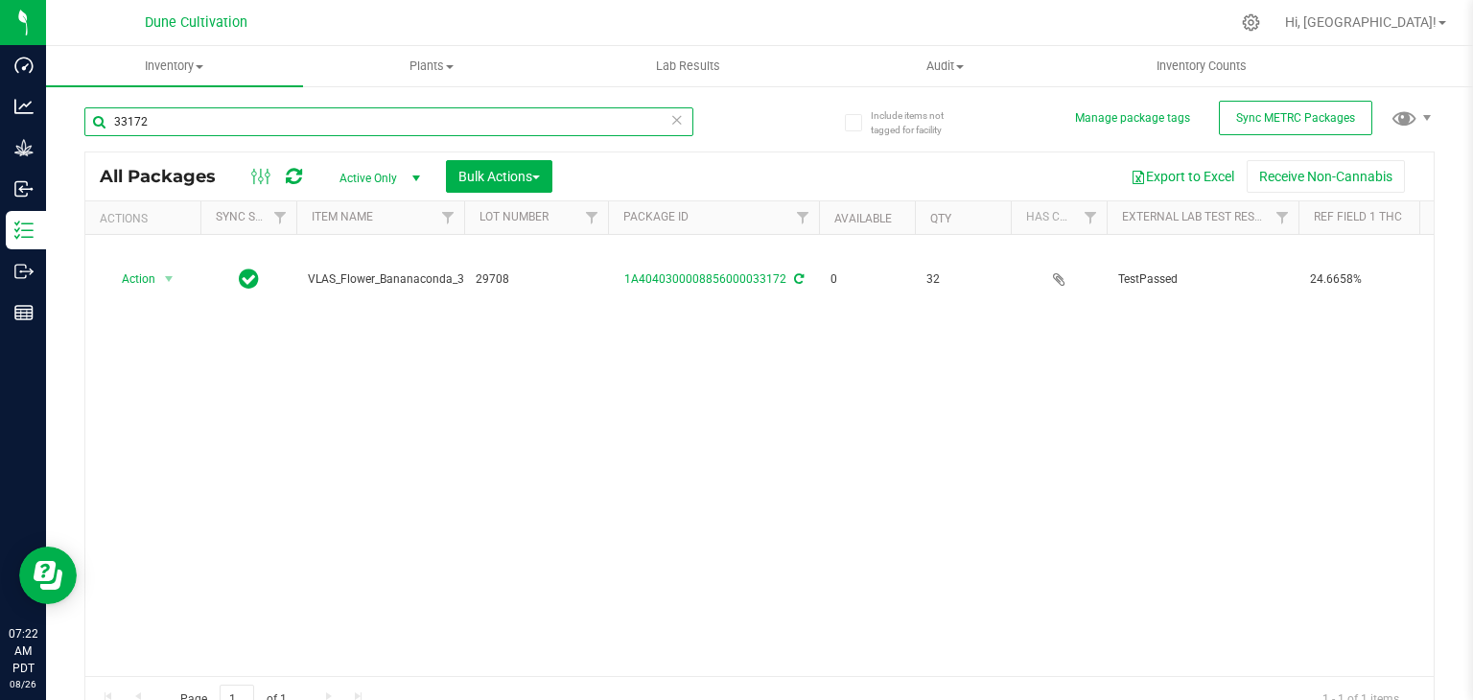
click at [215, 124] on input "33172" at bounding box center [388, 121] width 609 height 29
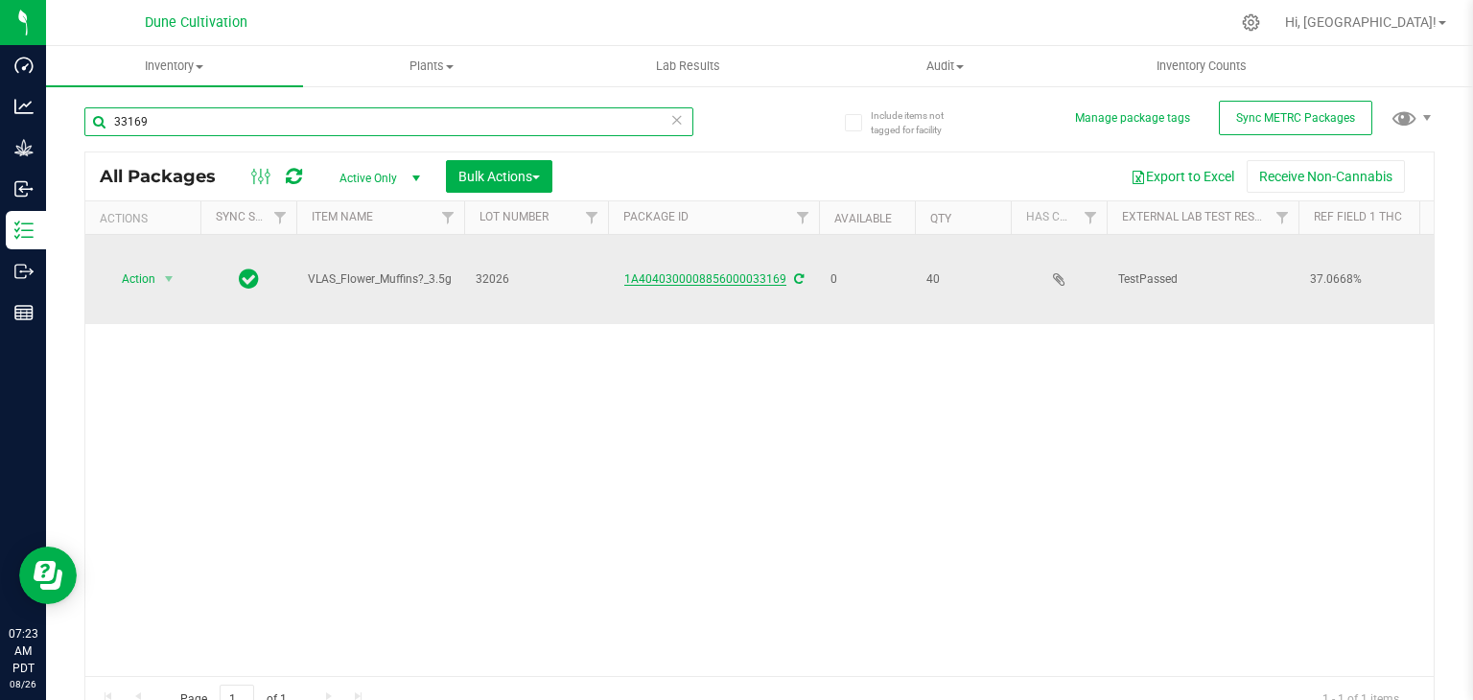
type input "33169"
click at [678, 277] on link "1A4040300008856000033169" at bounding box center [705, 278] width 162 height 13
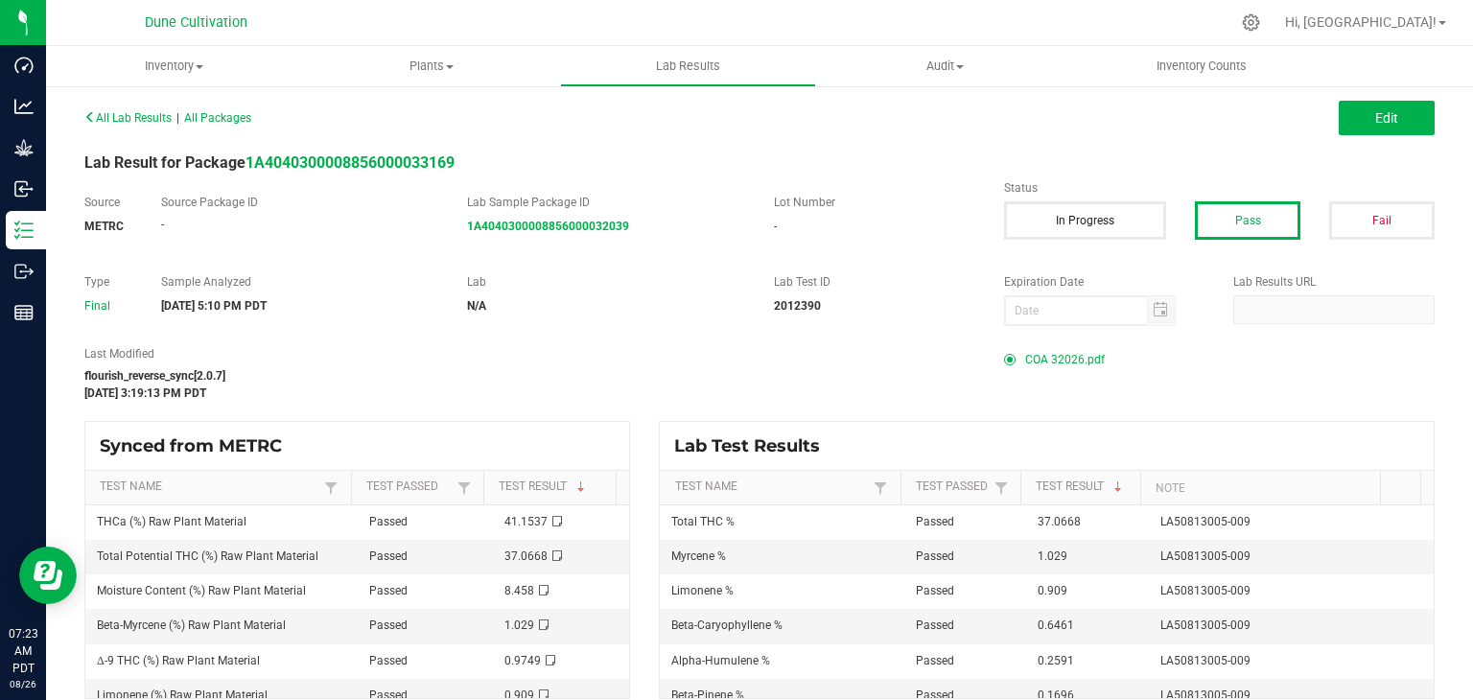
click at [1040, 354] on span "COA 32026.pdf" at bounding box center [1065, 359] width 80 height 29
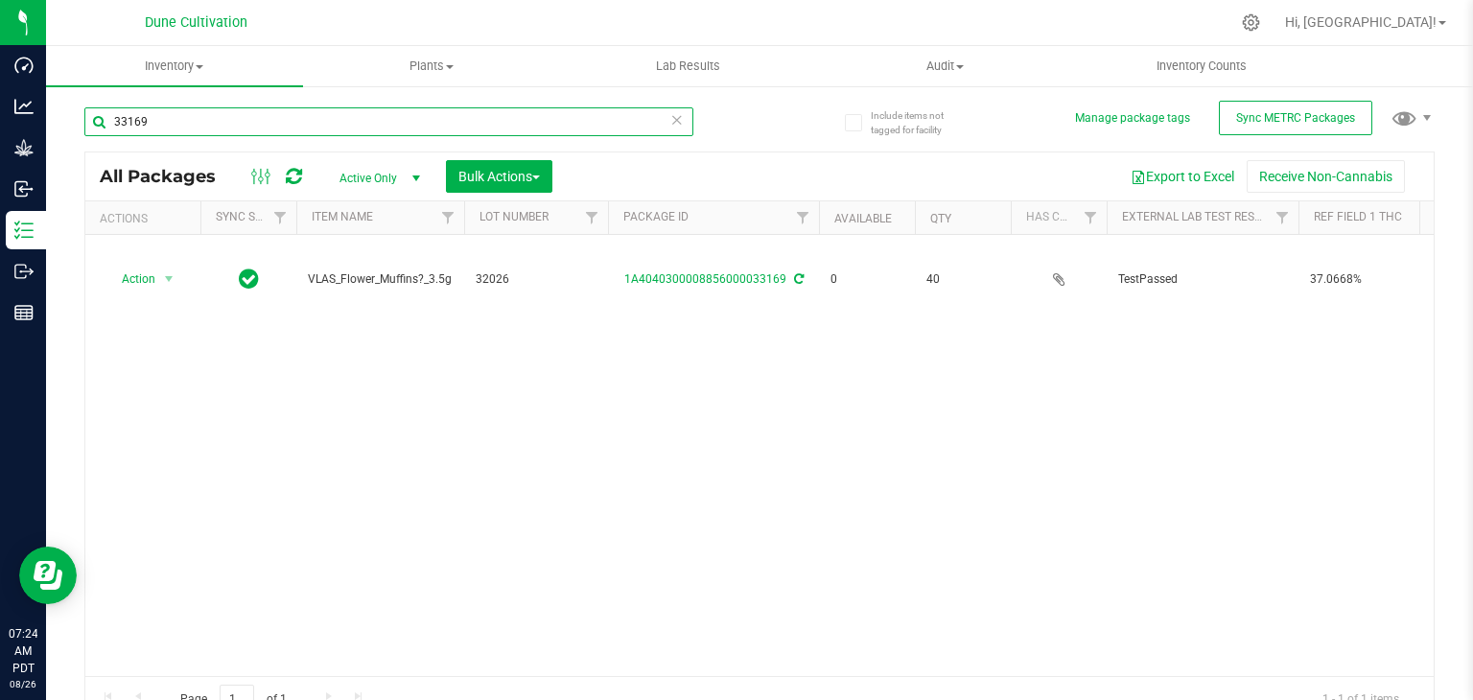
click at [203, 124] on input "33169" at bounding box center [388, 121] width 609 height 29
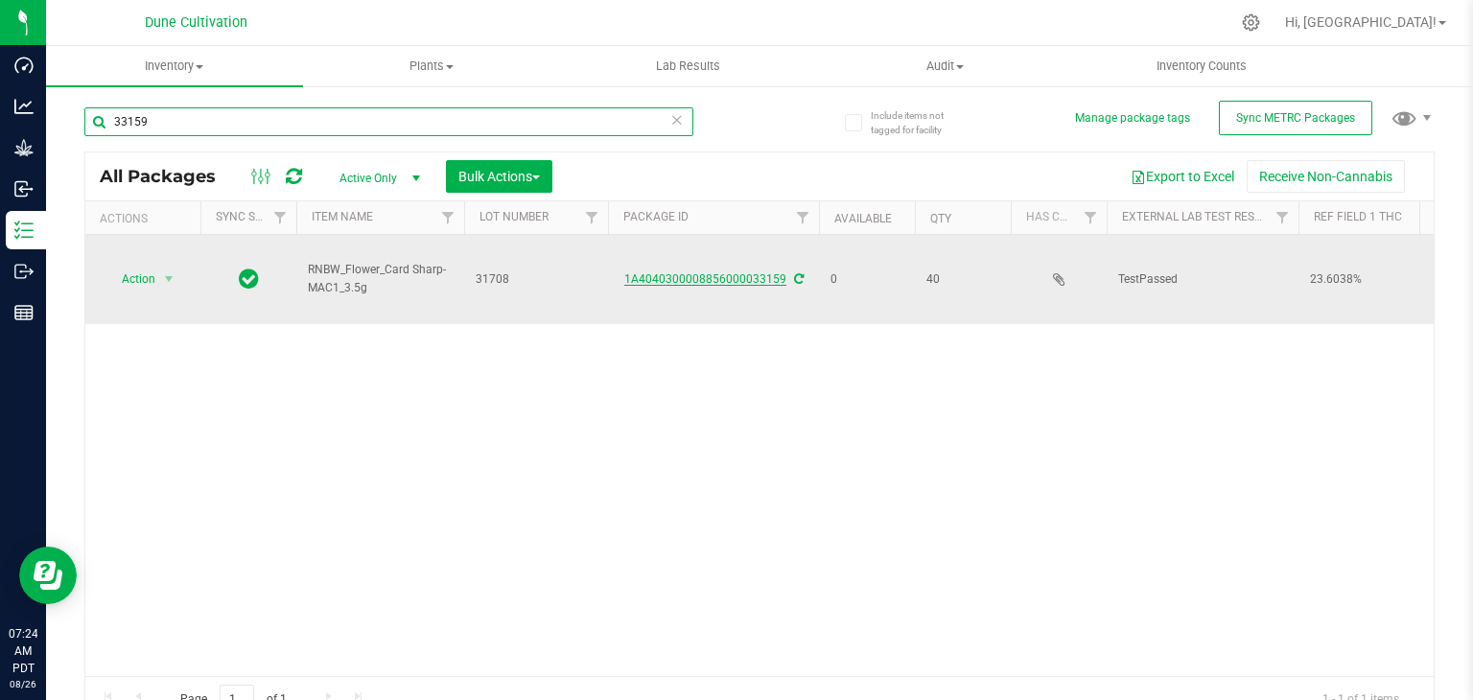
type input "33159"
click at [734, 276] on link "1A4040300008856000033159" at bounding box center [705, 278] width 162 height 13
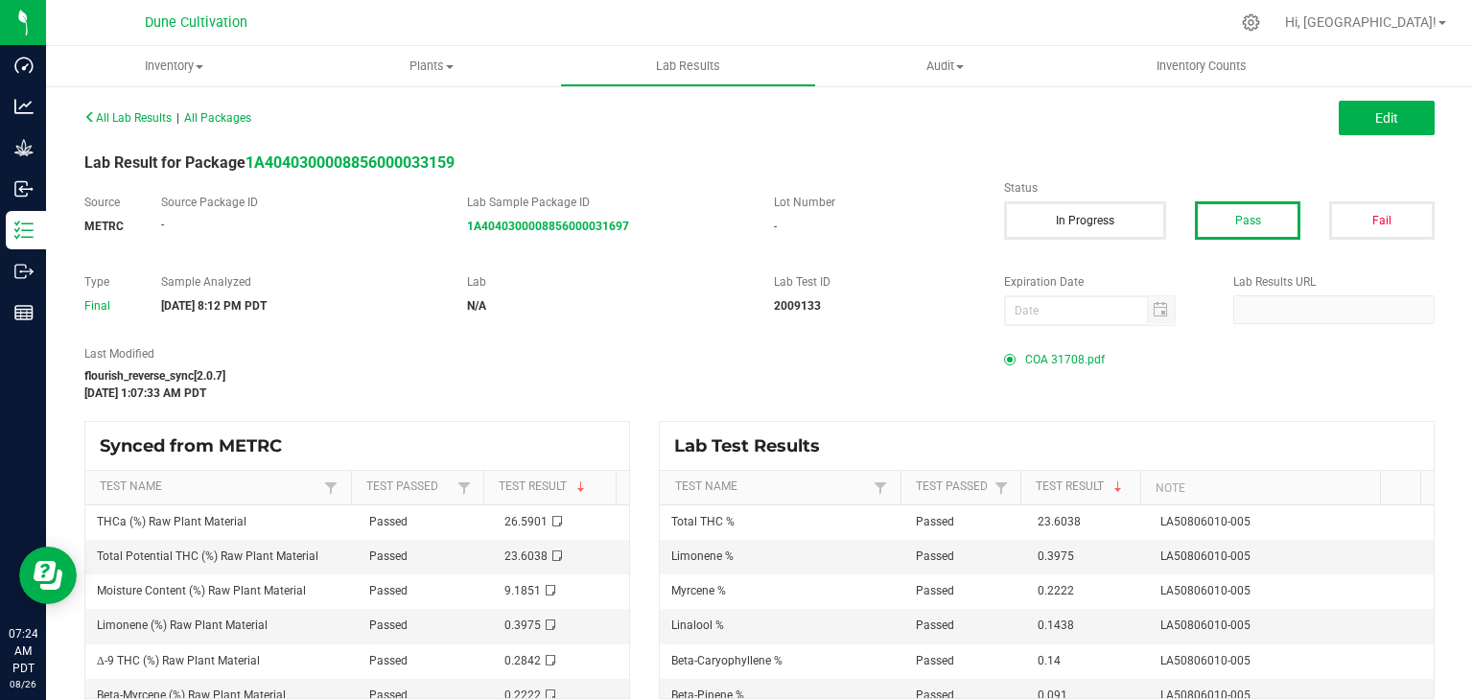
click at [1025, 355] on span "COA 31708.pdf" at bounding box center [1065, 359] width 80 height 29
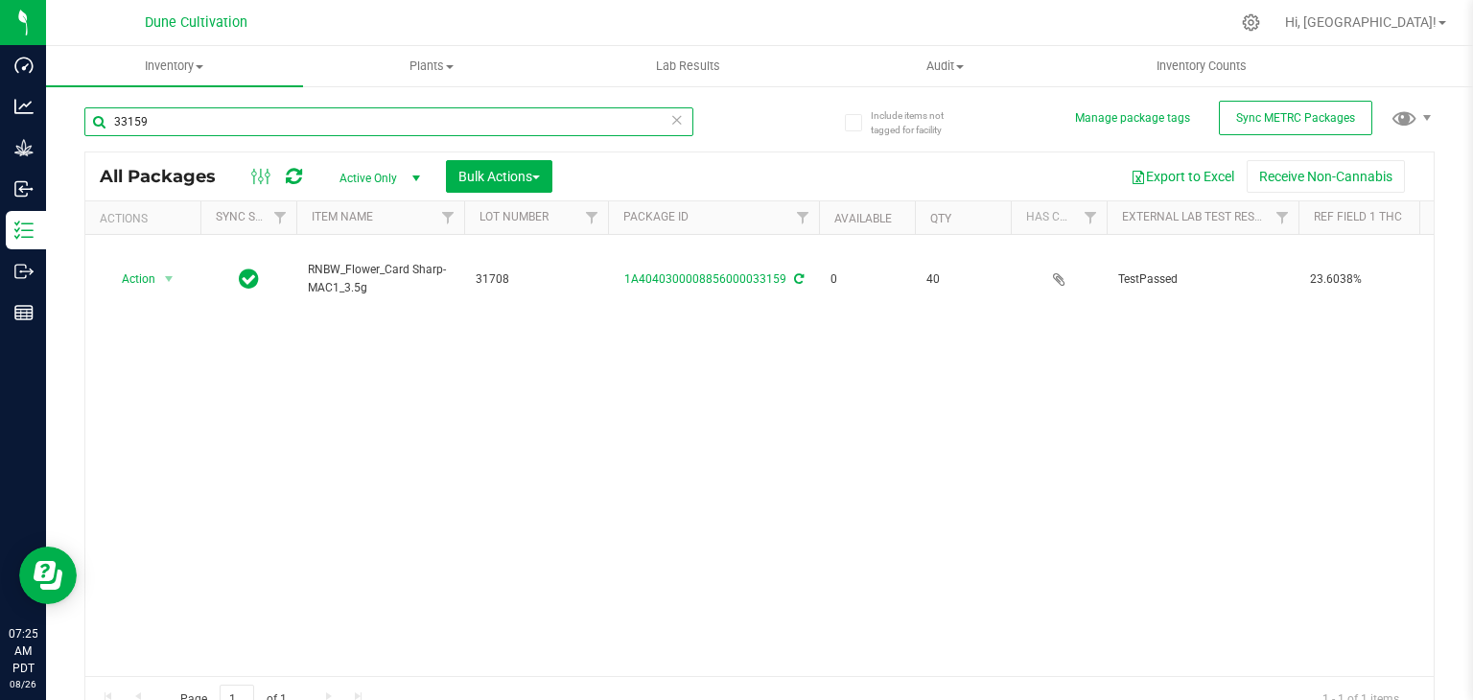
click at [180, 127] on input "33159" at bounding box center [388, 121] width 609 height 29
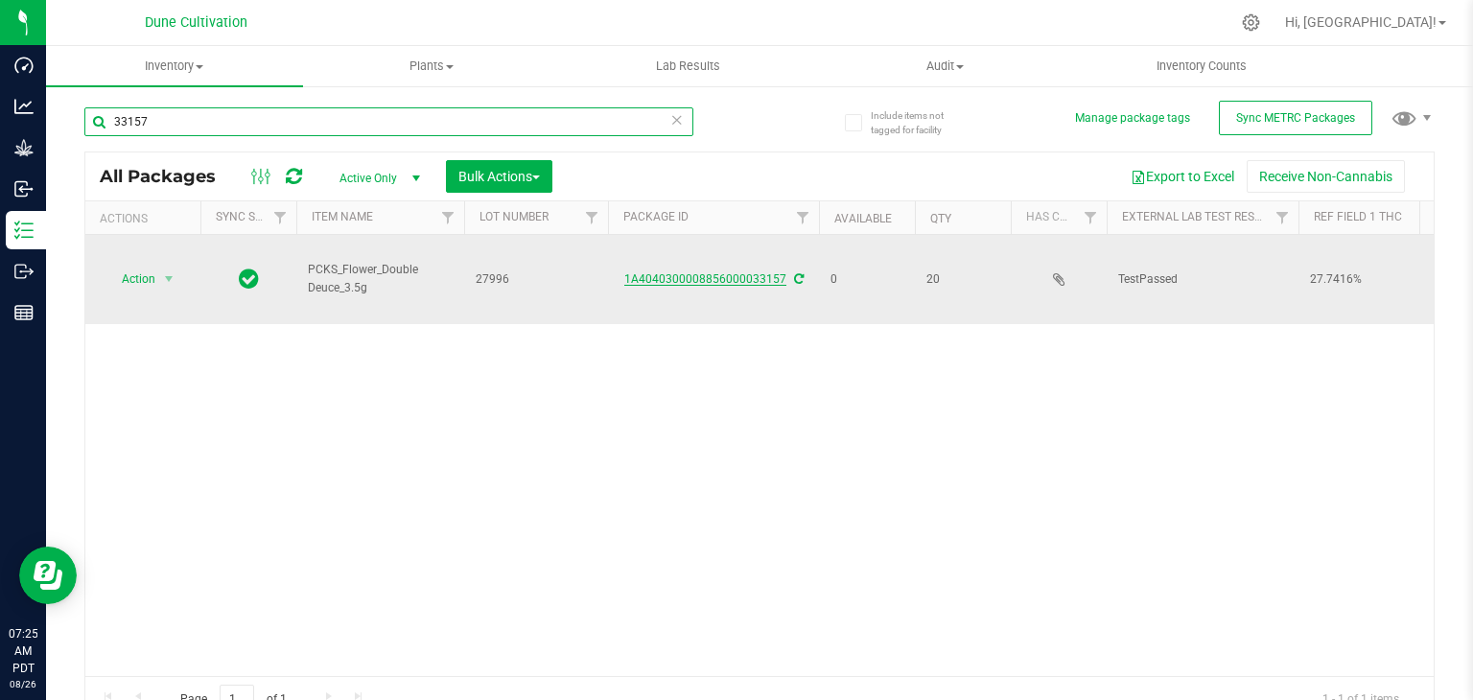
type input "33157"
click at [698, 281] on link "1A4040300008856000033157" at bounding box center [705, 278] width 162 height 13
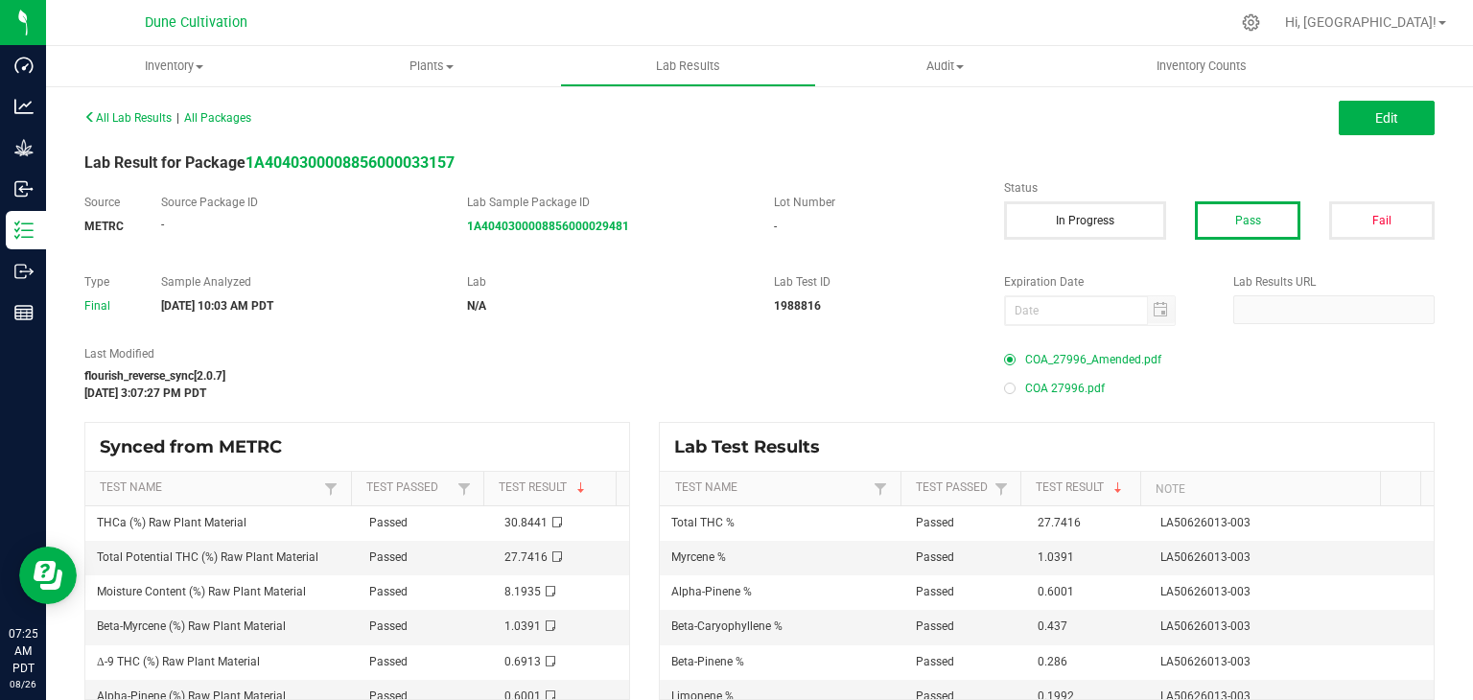
click at [1067, 361] on span "COA_27996_Amended.pdf" at bounding box center [1093, 359] width 136 height 29
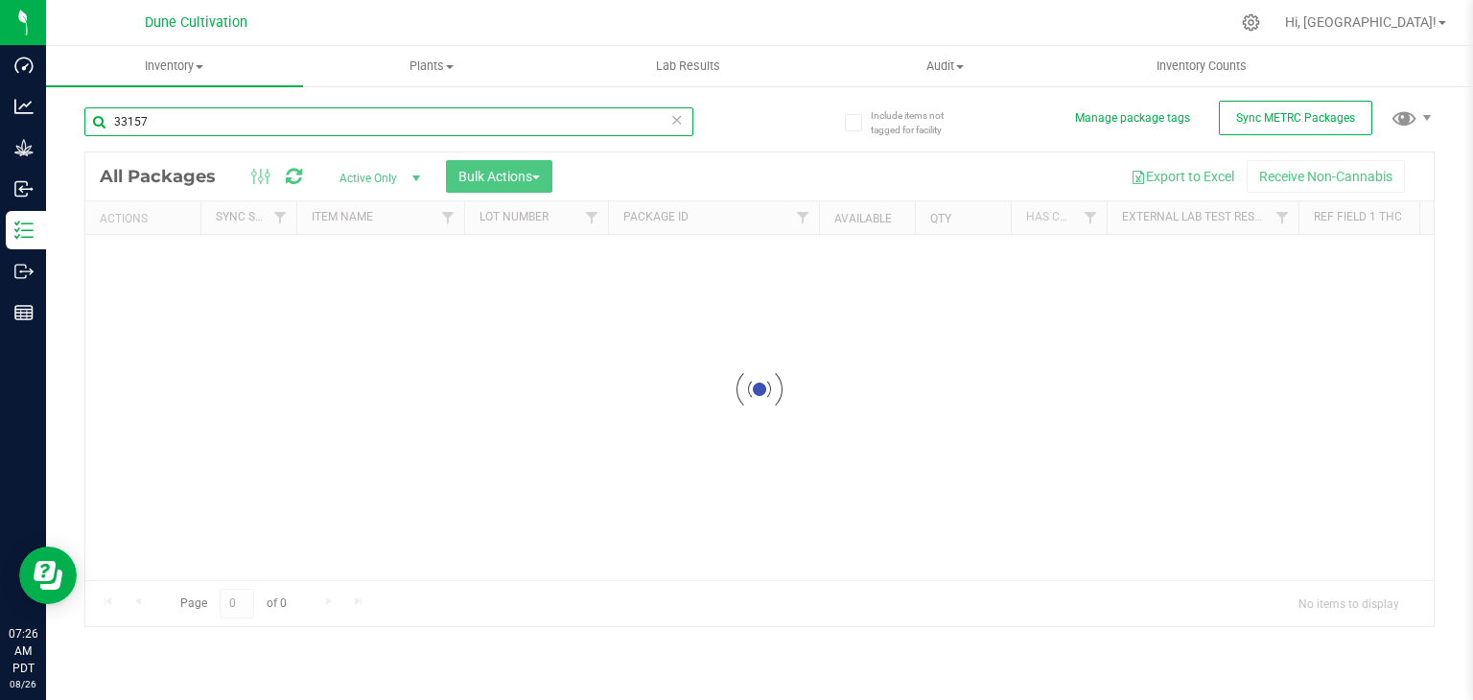
click at [261, 133] on input "33157" at bounding box center [388, 121] width 609 height 29
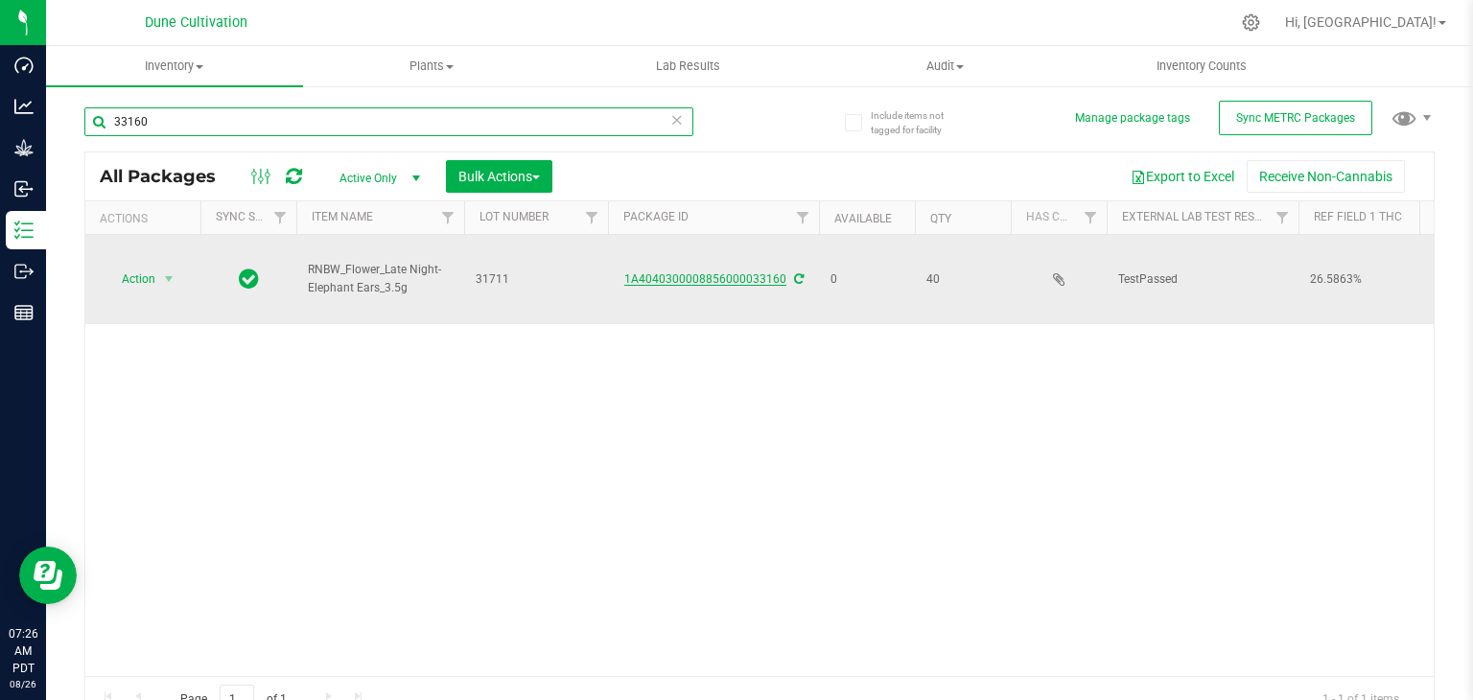
type input "33160"
click at [687, 275] on link "1A4040300008856000033160" at bounding box center [705, 278] width 162 height 13
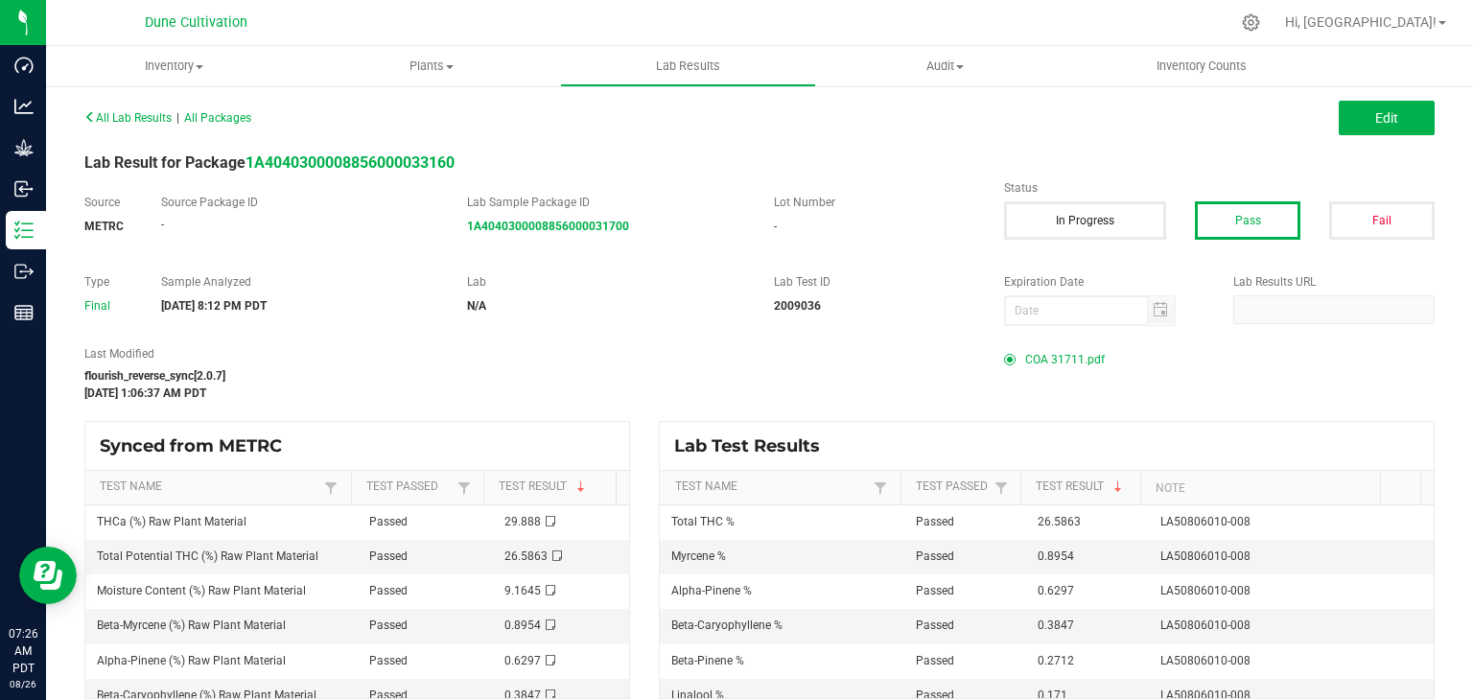
click at [1041, 357] on span "COA 31711.pdf" at bounding box center [1065, 359] width 80 height 29
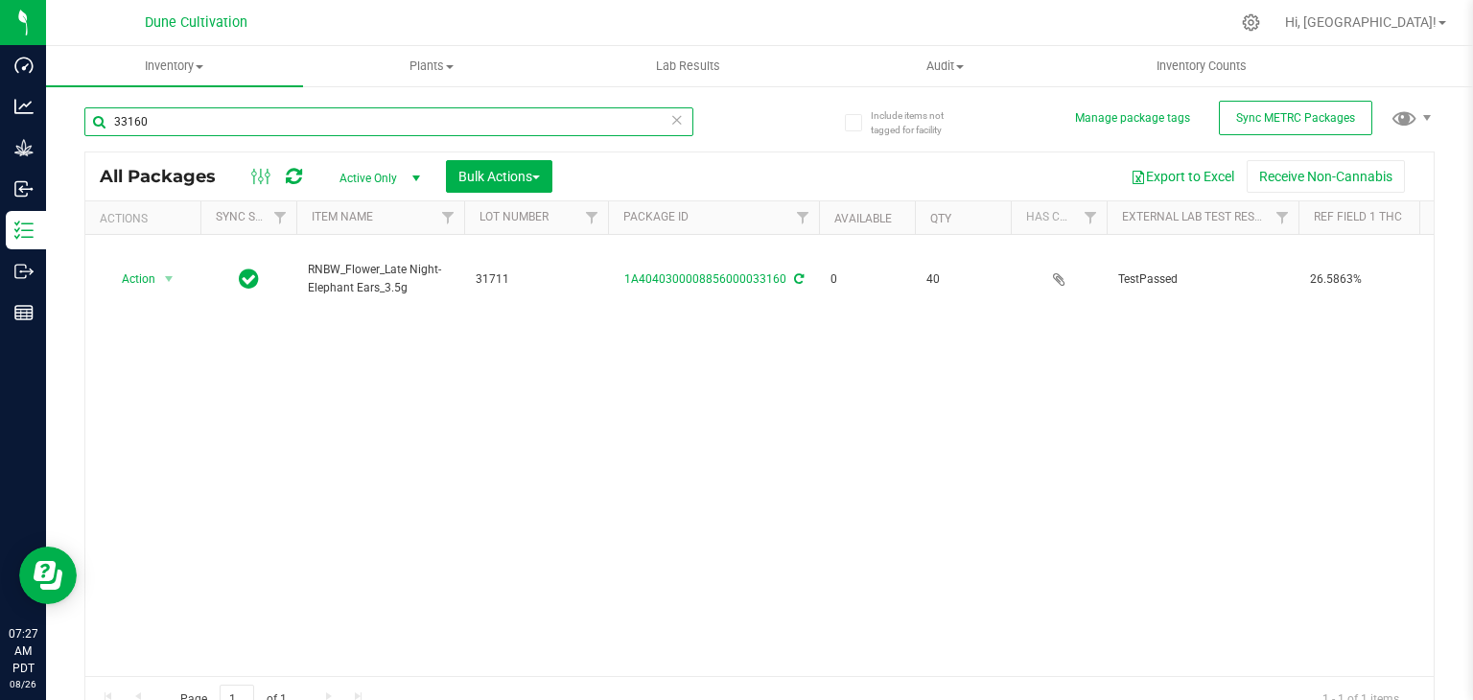
click at [180, 125] on input "33160" at bounding box center [388, 121] width 609 height 29
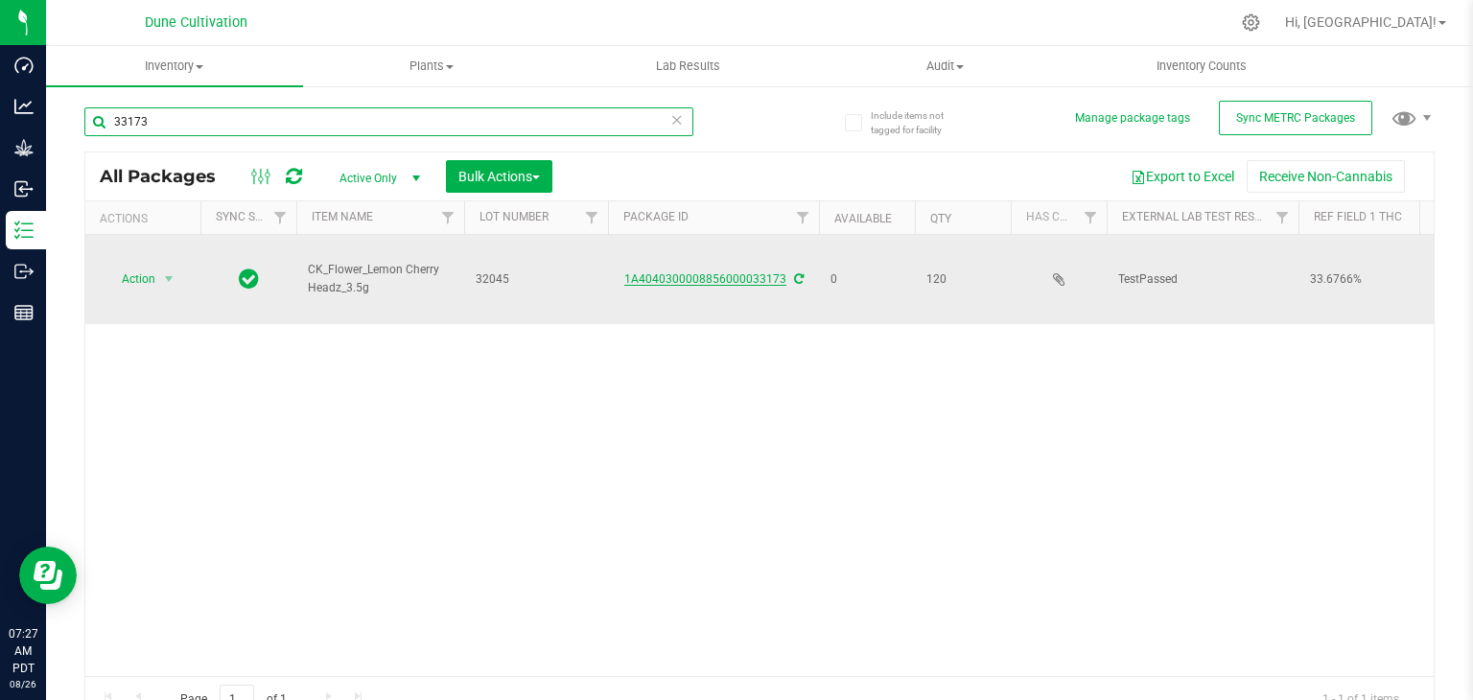
type input "33173"
click at [764, 273] on link "1A4040300008856000033173" at bounding box center [705, 278] width 162 height 13
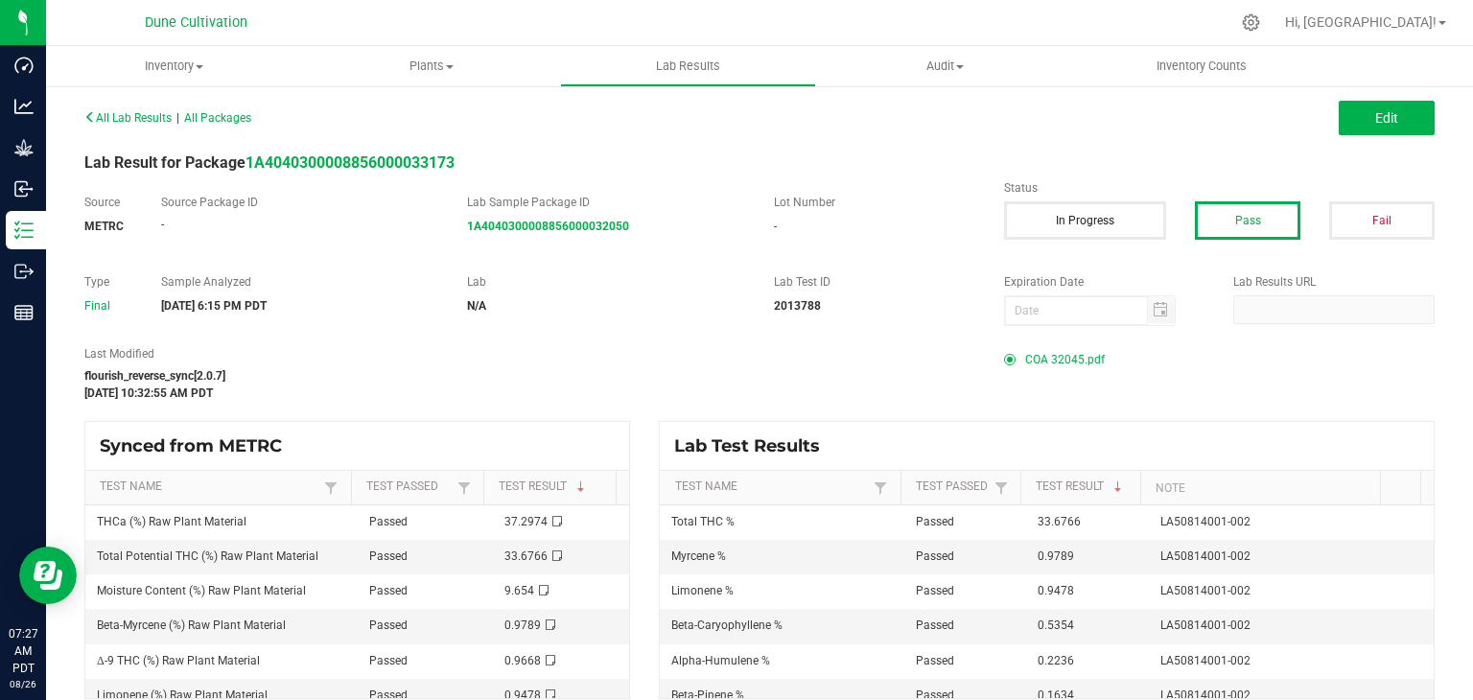
click at [1045, 360] on span "COA 32045.pdf" at bounding box center [1065, 359] width 80 height 29
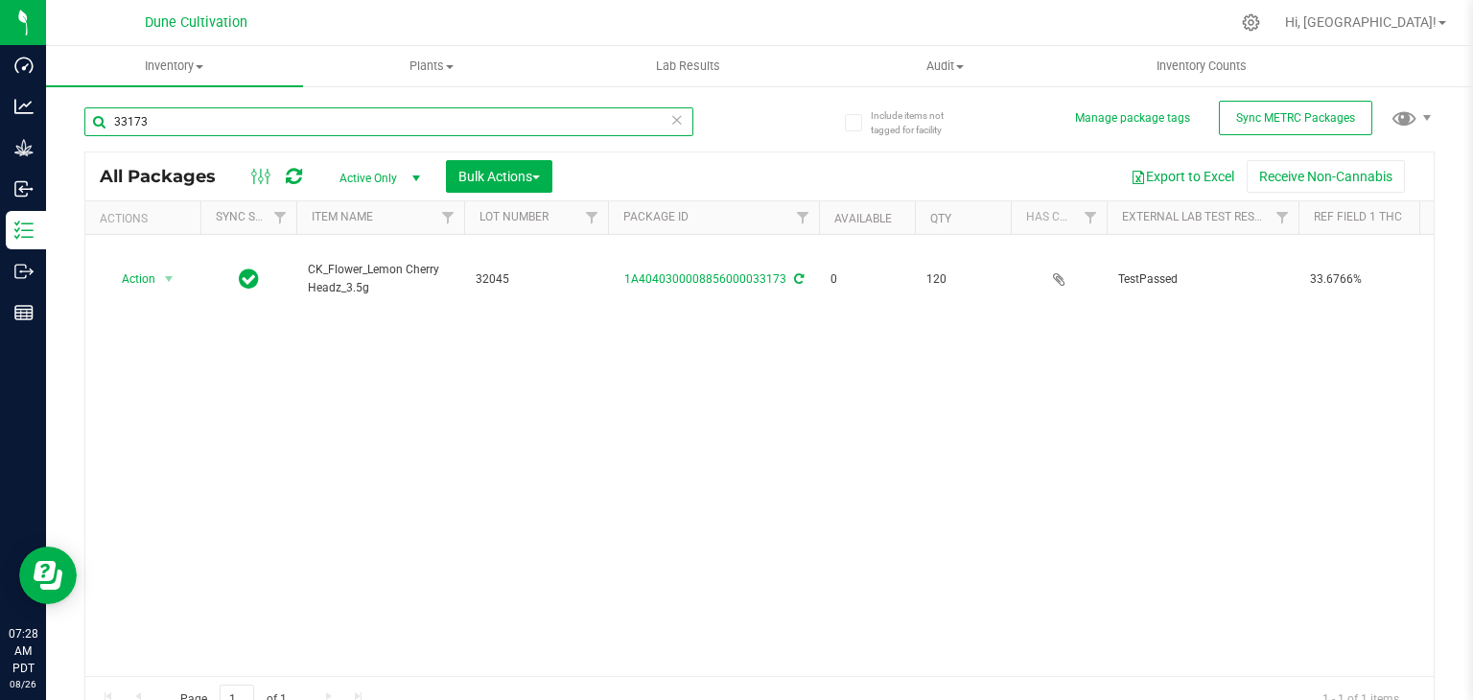
click at [199, 133] on input "33173" at bounding box center [388, 121] width 609 height 29
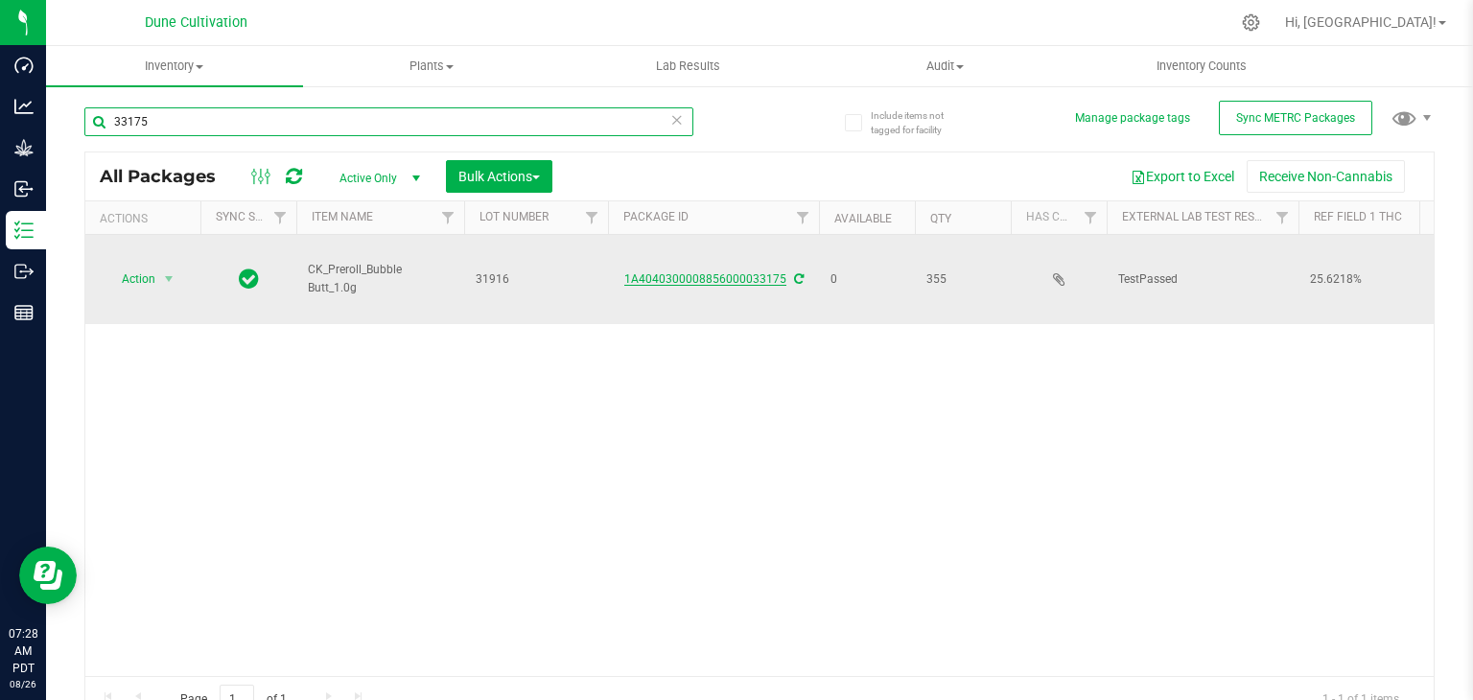
type input "33175"
click at [682, 275] on link "1A4040300008856000033175" at bounding box center [705, 278] width 162 height 13
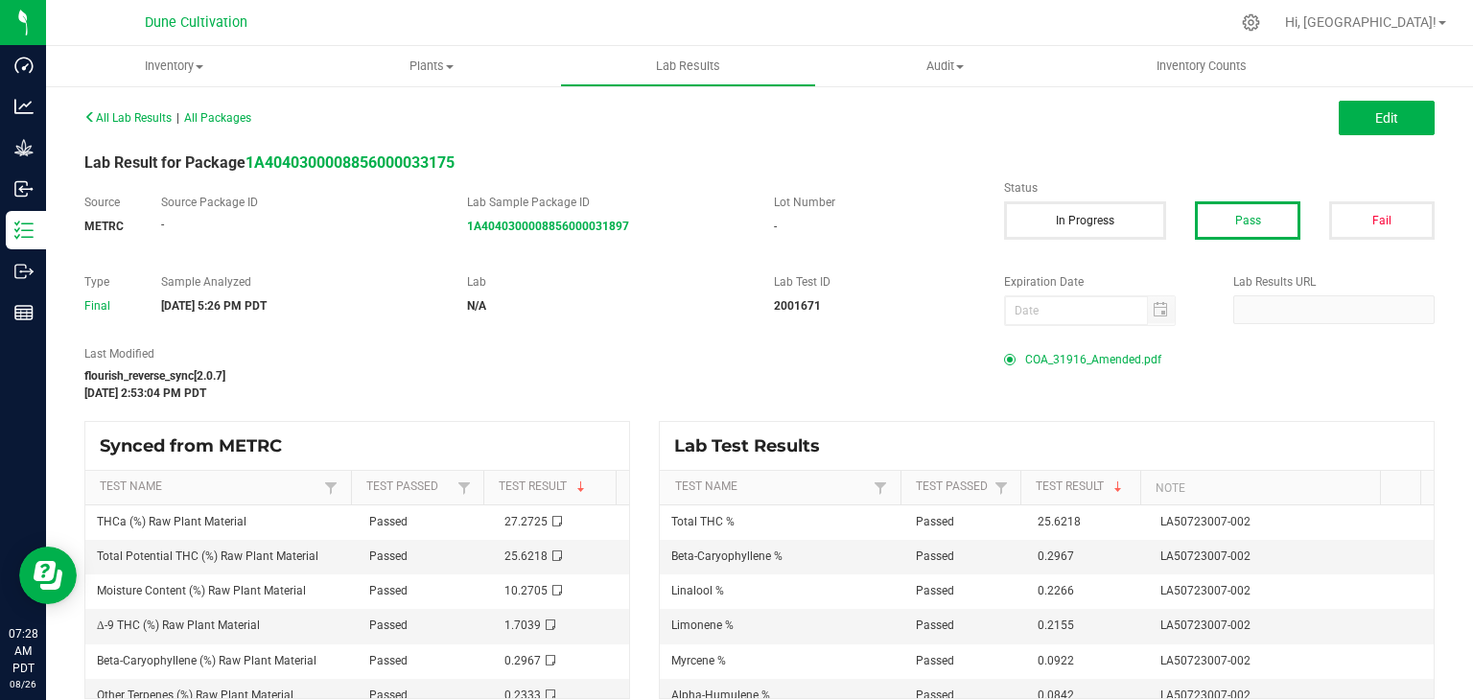
click at [1065, 361] on span "COA_31916_Amended.pdf" at bounding box center [1093, 359] width 136 height 29
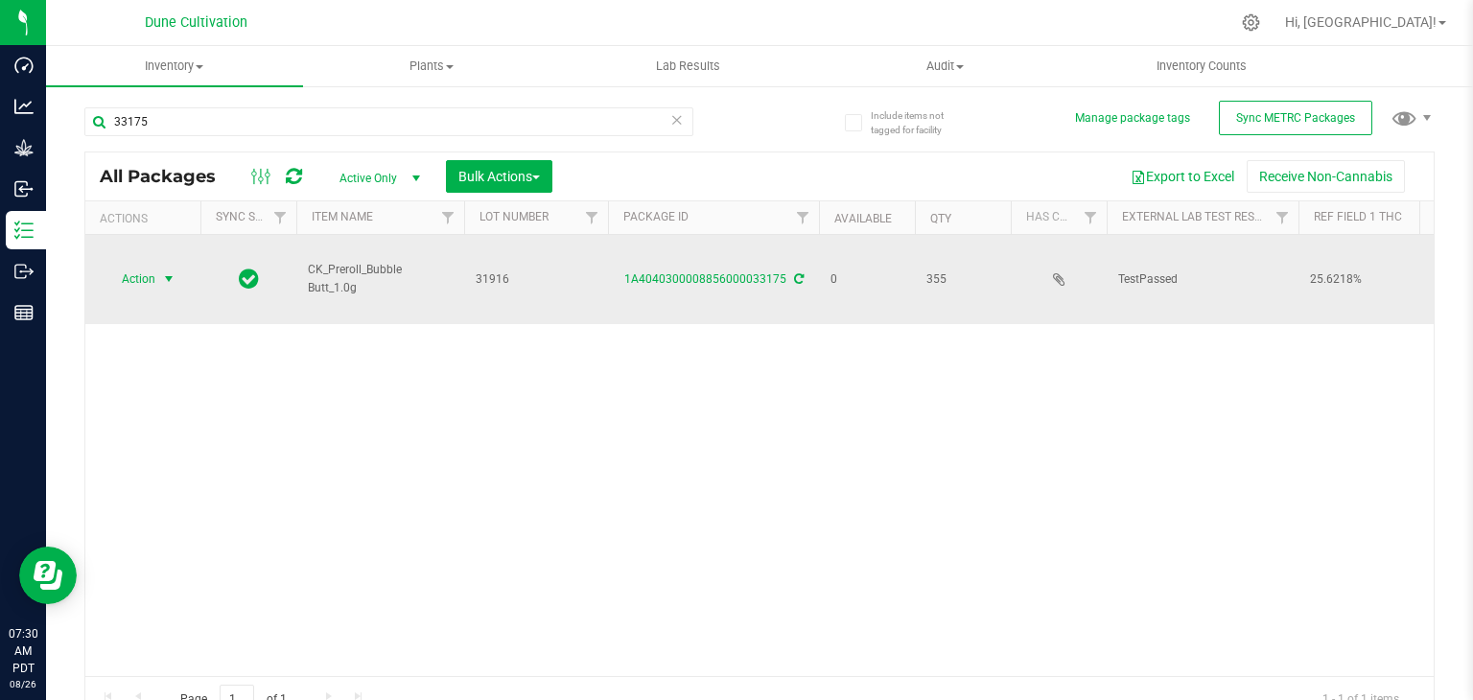
click at [136, 269] on span "Action" at bounding box center [131, 279] width 52 height 27
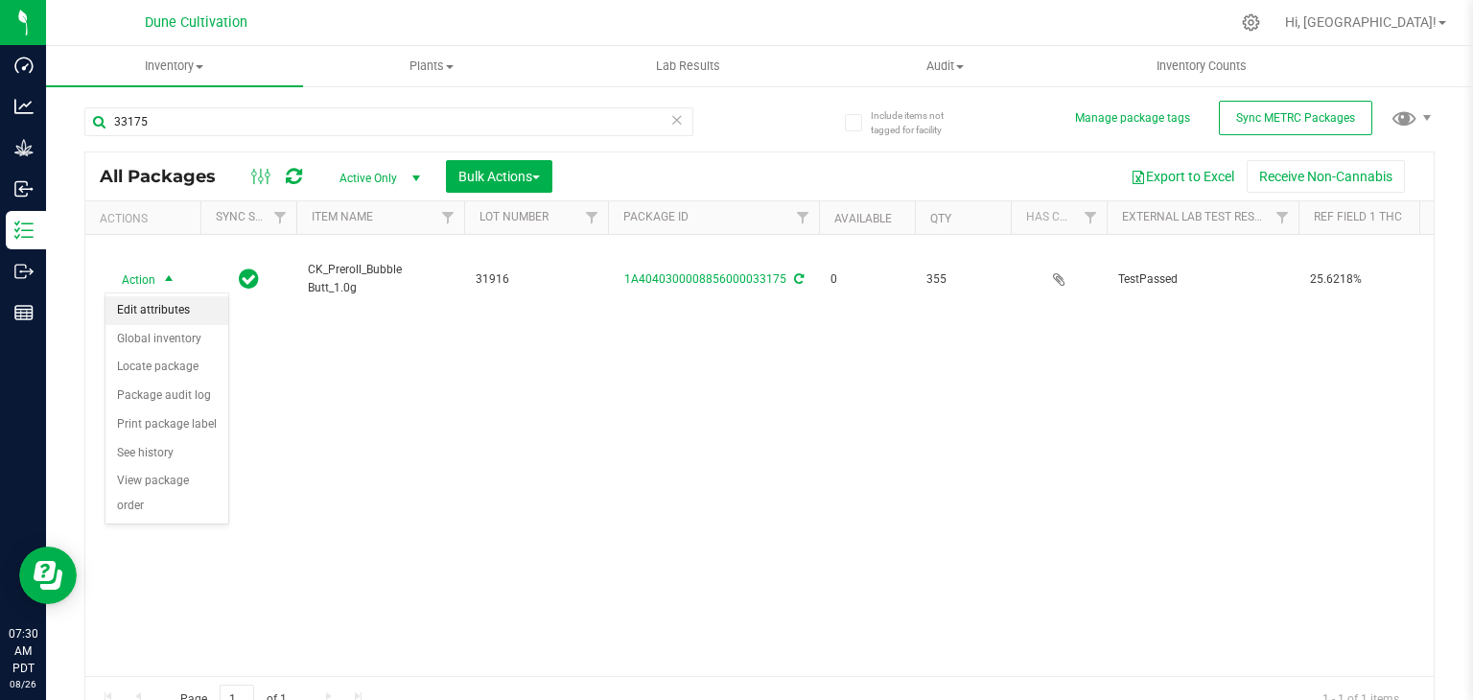
click at [140, 306] on li "Edit attributes" at bounding box center [166, 310] width 123 height 29
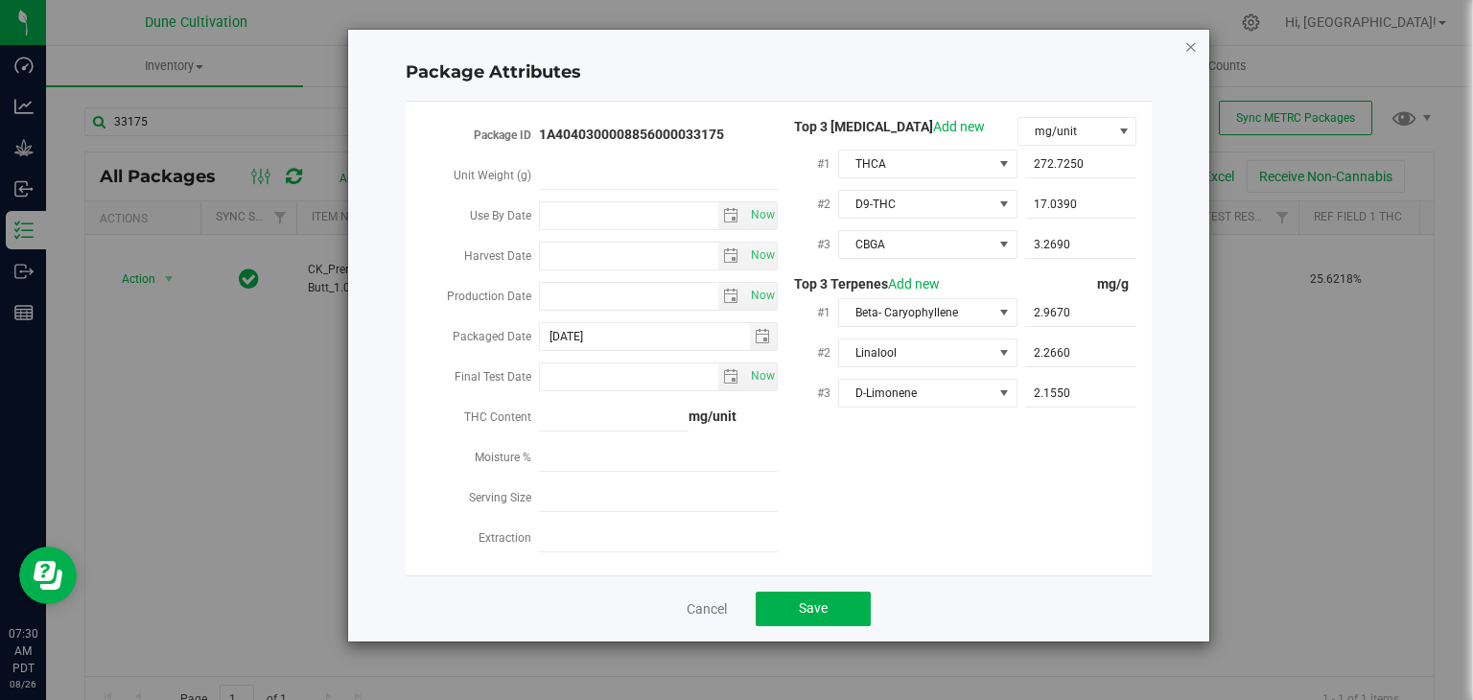
click at [1196, 47] on icon "Close modal" at bounding box center [1190, 46] width 13 height 23
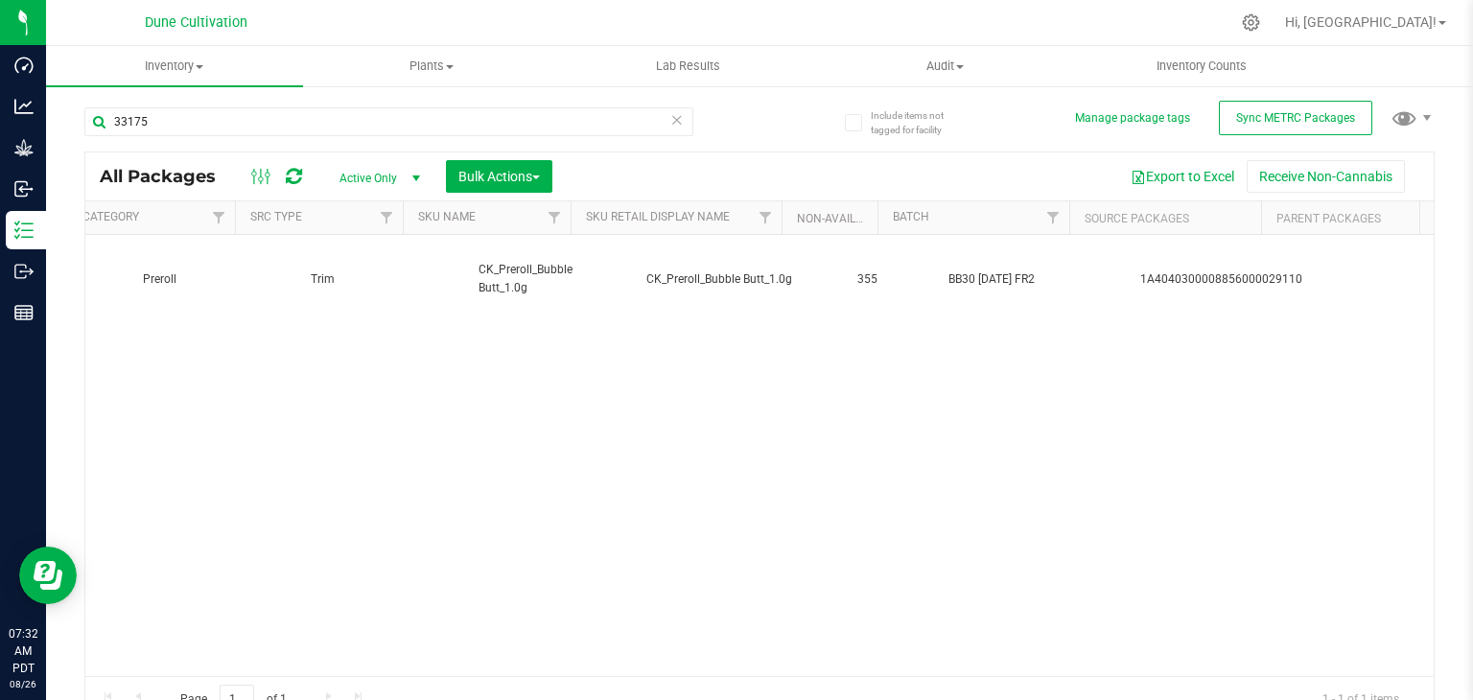
scroll to position [0, 4155]
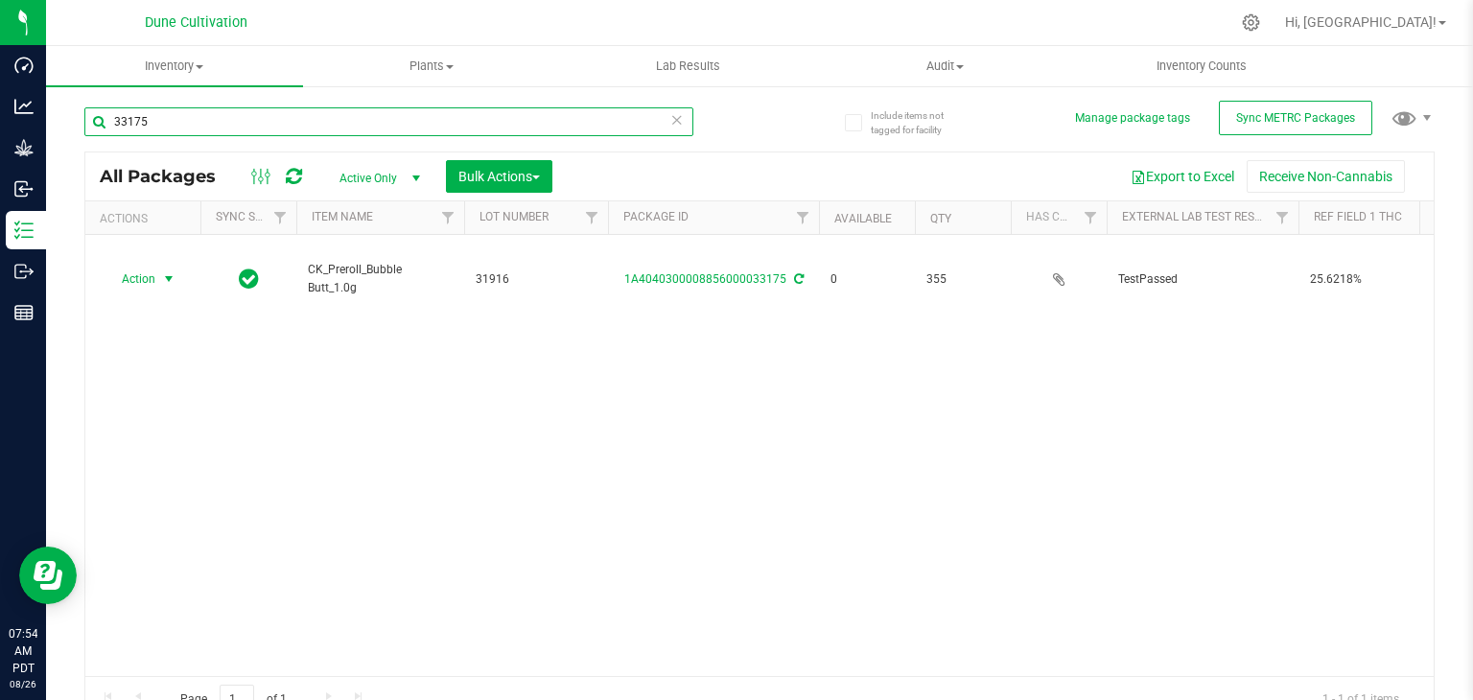
click at [249, 124] on input "33175" at bounding box center [388, 121] width 609 height 29
type input "33158"
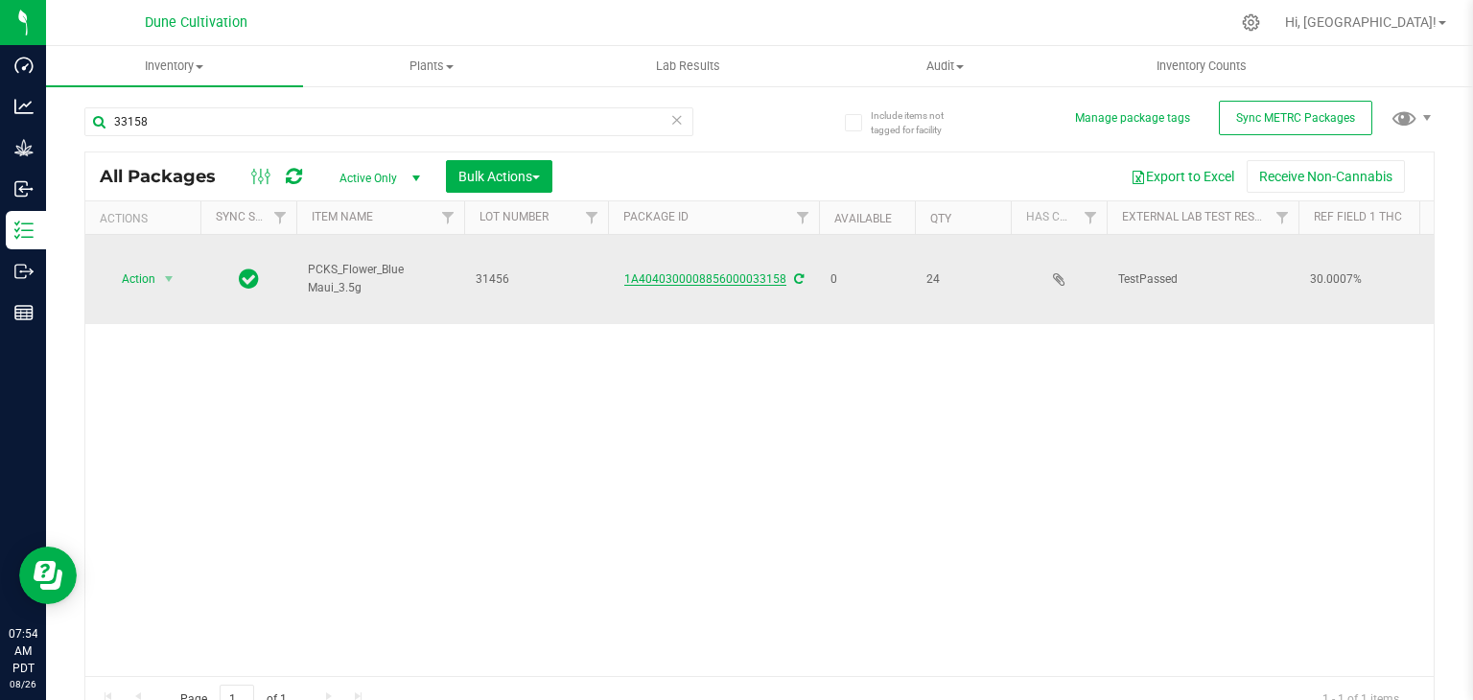
click at [692, 280] on link "1A4040300008856000033158" at bounding box center [705, 278] width 162 height 13
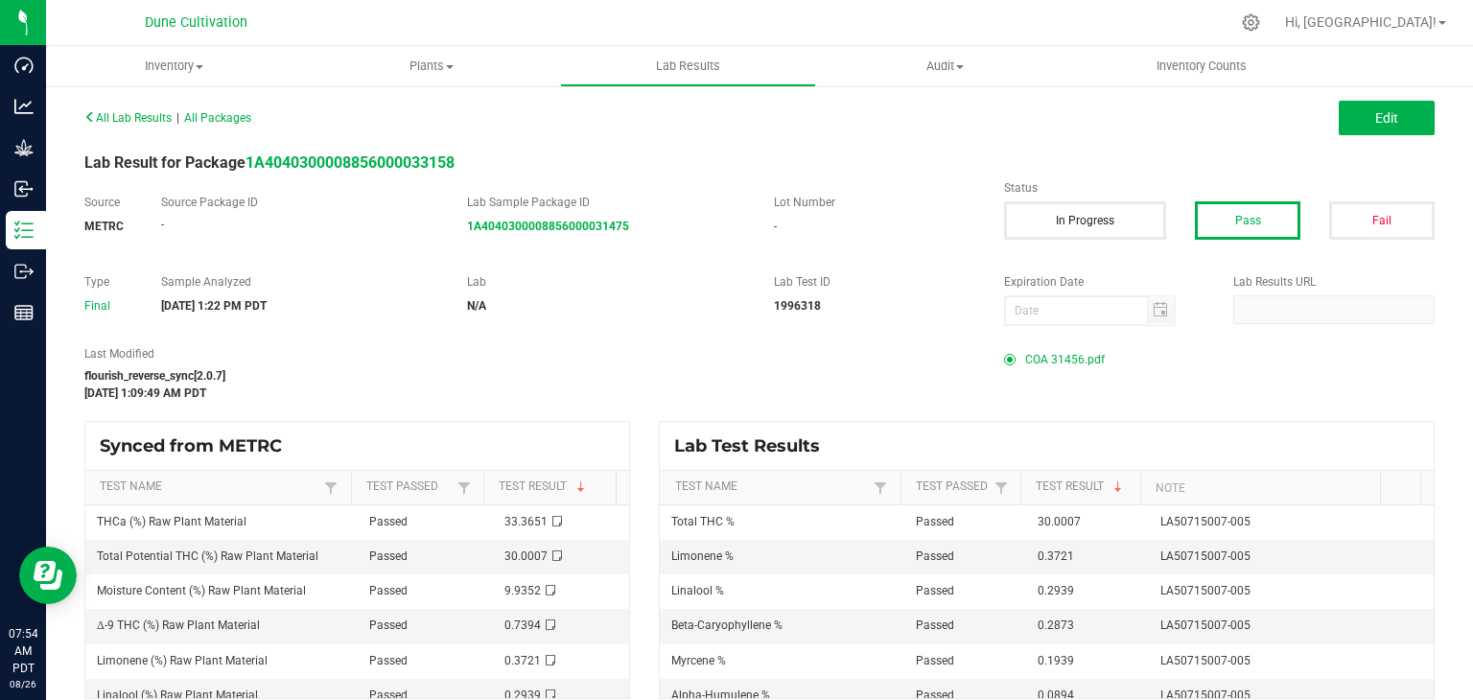
click at [1028, 360] on span "COA 31456.pdf" at bounding box center [1065, 359] width 80 height 29
